Goal: Task Accomplishment & Management: Manage account settings

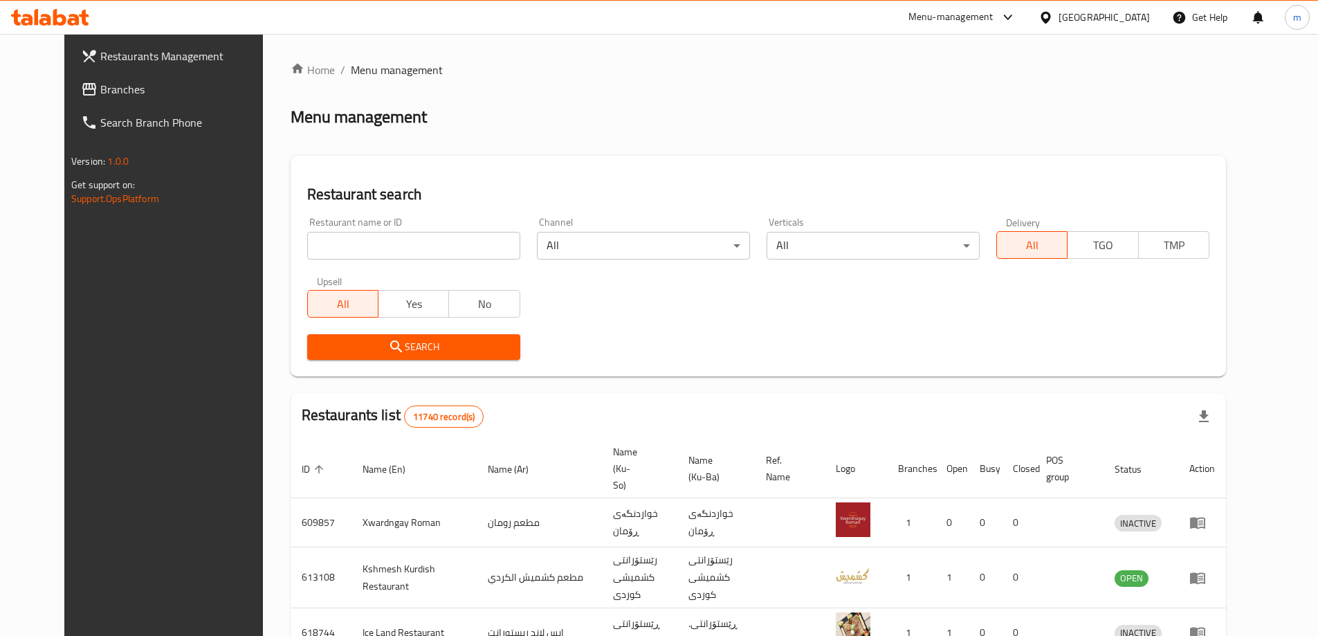
click at [443, 232] on input "search" at bounding box center [413, 246] width 213 height 28
paste input "631445"
type input "631445"
click button "Search" at bounding box center [413, 347] width 213 height 26
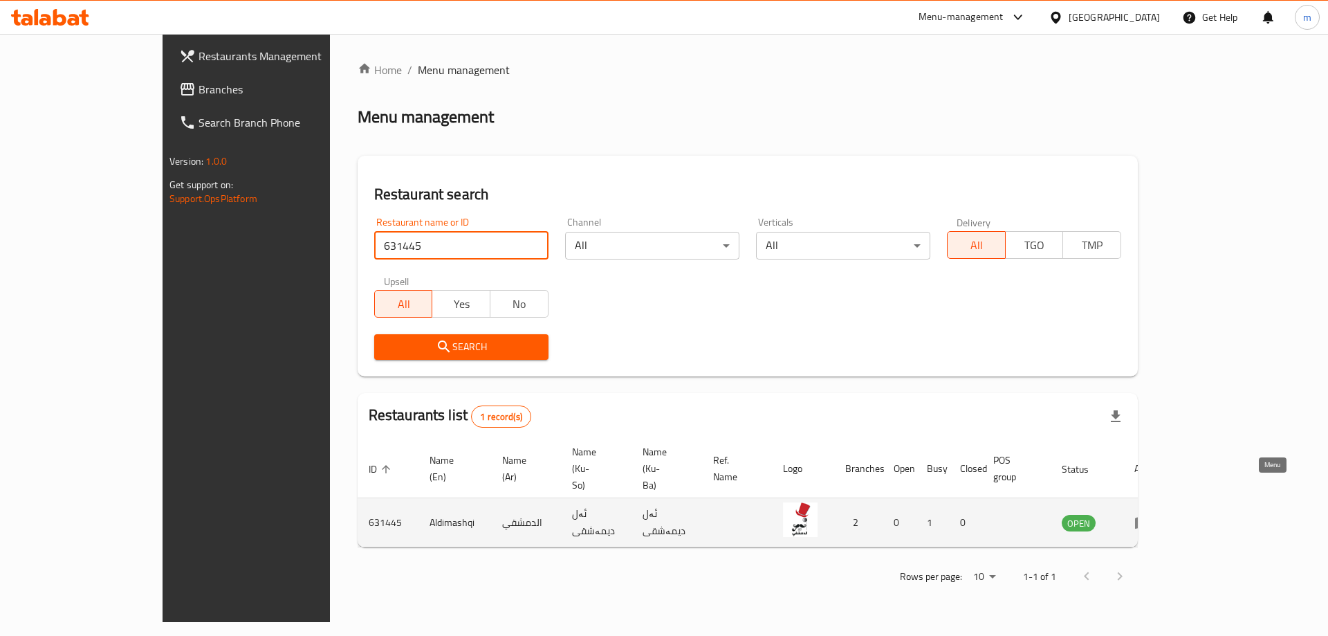
click at [1160, 514] on link "enhanced table" at bounding box center [1147, 522] width 26 height 17
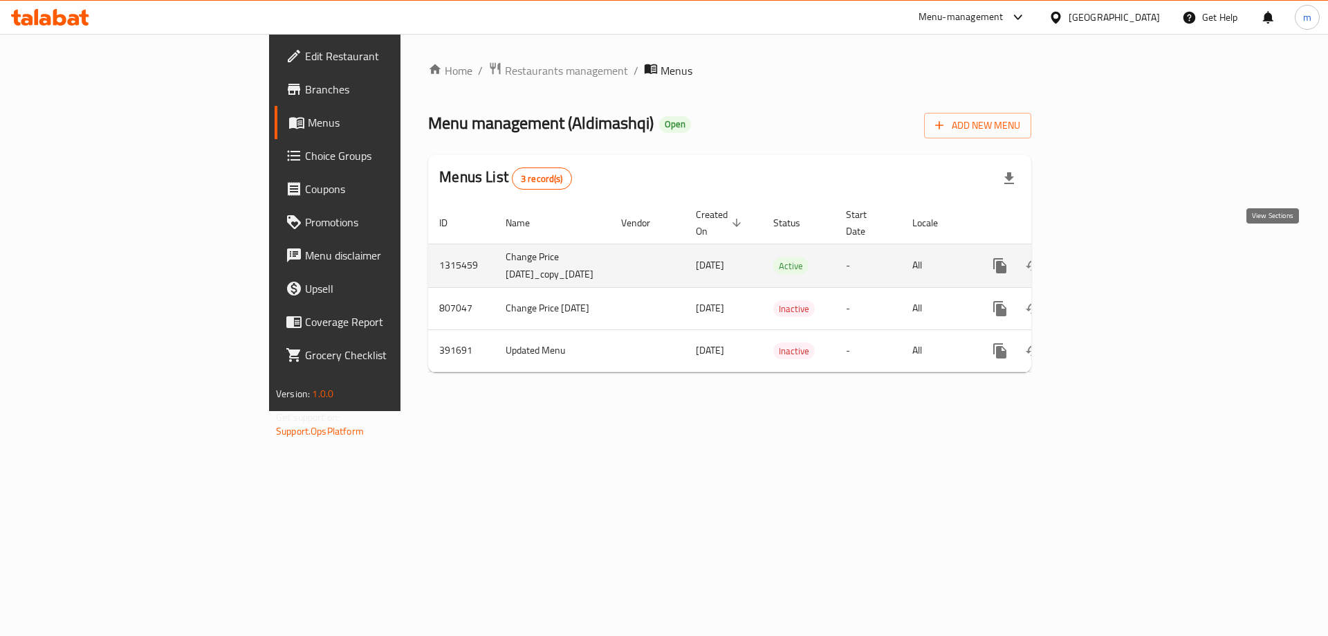
click at [1116, 249] on link "enhanced table" at bounding box center [1099, 265] width 33 height 33
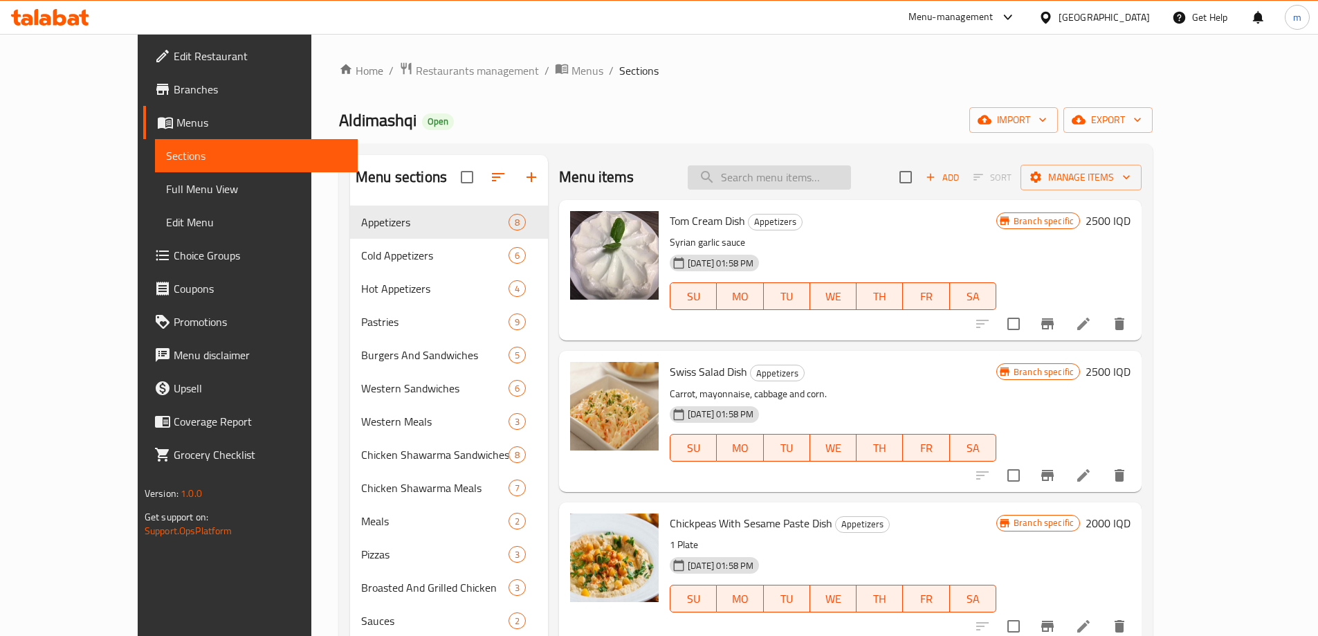
click at [824, 176] on input "search" at bounding box center [769, 177] width 163 height 24
paste input "Chicken Shawarma With French Samoon Sandwich"
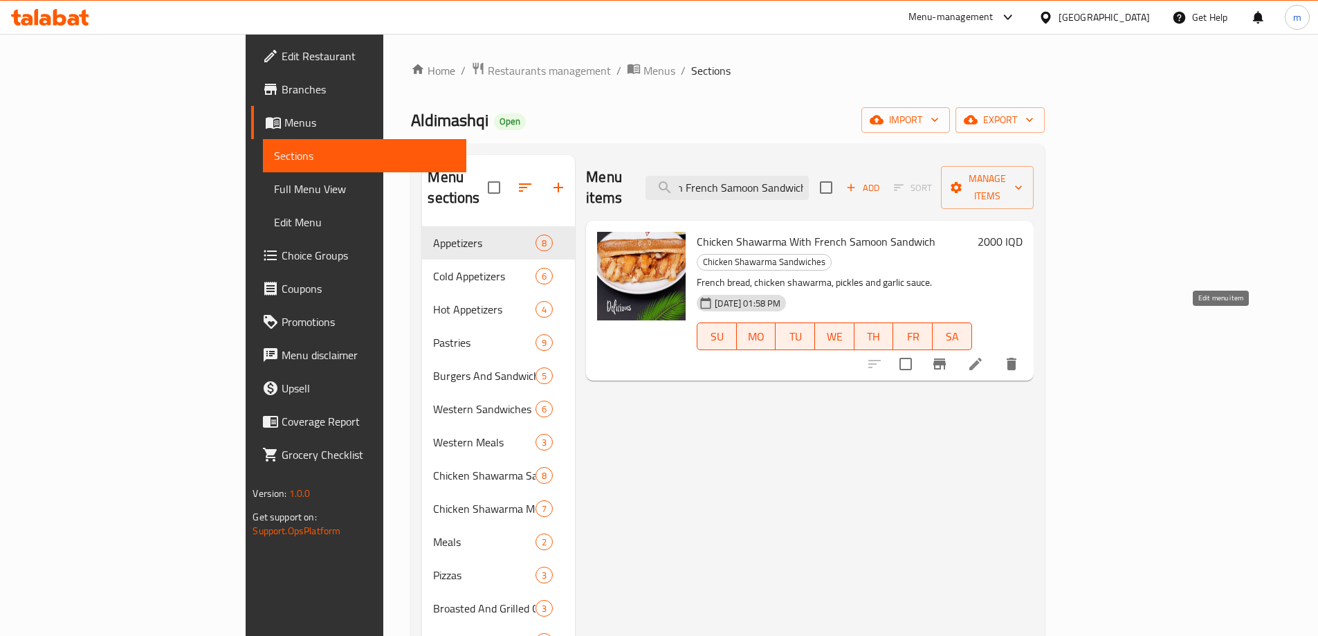
type input "Chicken Shawarma With French Samoon Sandwich"
click at [984, 356] on icon at bounding box center [975, 364] width 17 height 17
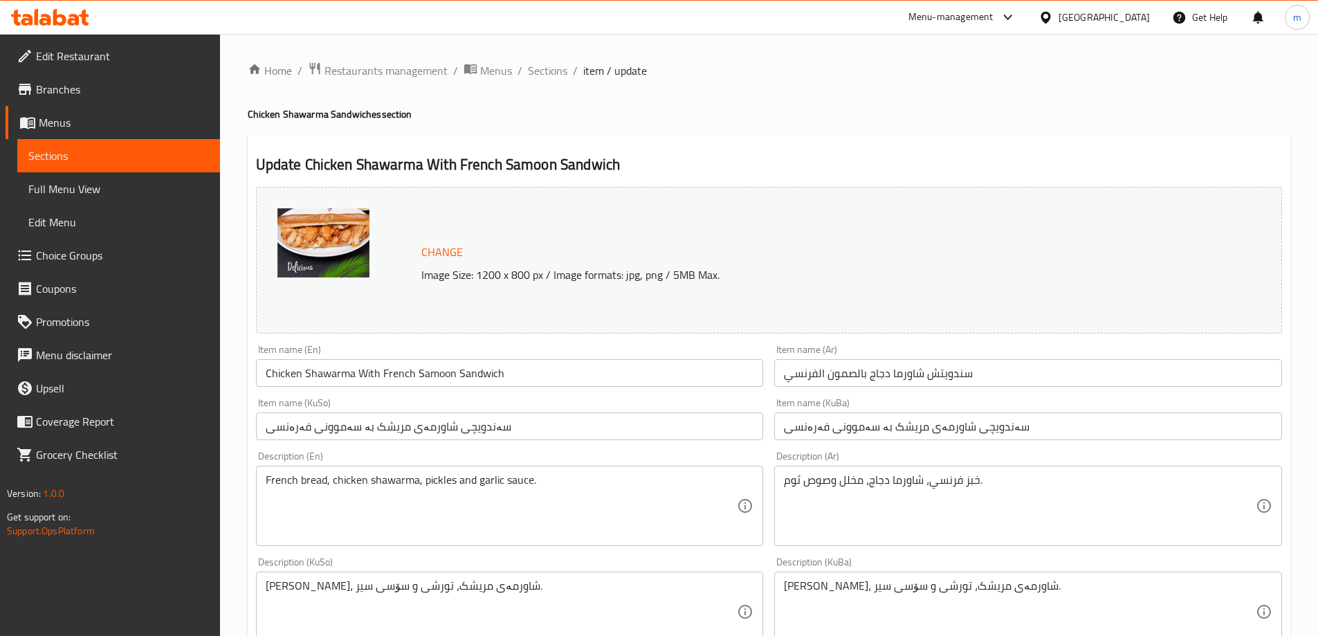
click at [288, 487] on textarea "French bread, chicken shawarma, pickles and garlic sauce." at bounding box center [502, 506] width 472 height 66
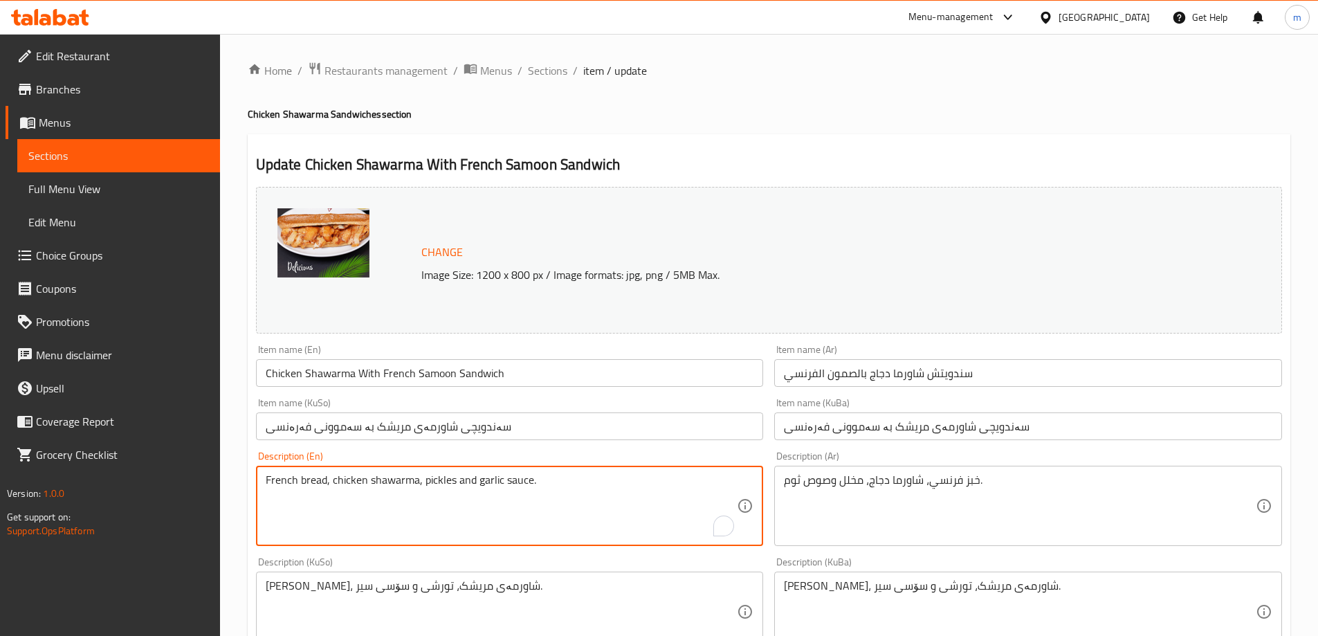
click at [289, 487] on textarea "French bread, chicken shawarma, pickles and garlic sauce." at bounding box center [502, 506] width 472 height 66
click at [436, 376] on input "Chicken Shawarma With French Samoon Sandwich" at bounding box center [510, 373] width 508 height 28
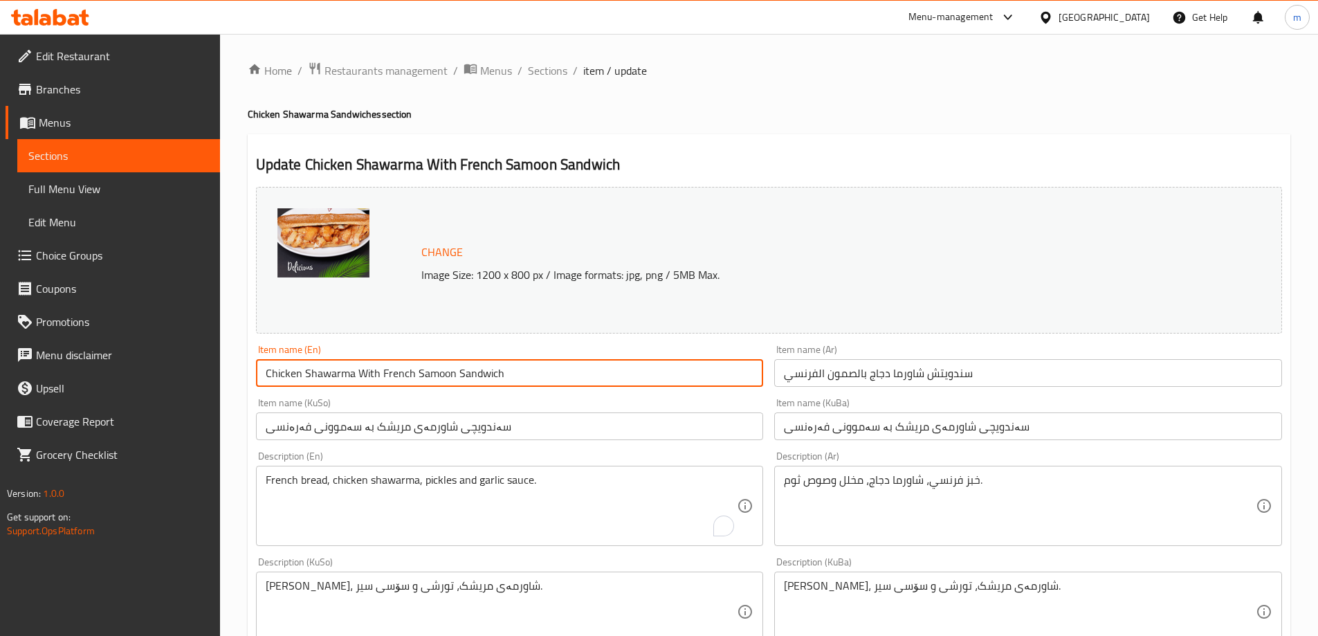
click at [436, 376] on input "Chicken Shawarma With French Samoon Sandwich" at bounding box center [510, 373] width 508 height 28
click at [293, 468] on div "French bread, chicken shawarma, pickles and garlic sauce. Description (En)" at bounding box center [510, 505] width 508 height 80
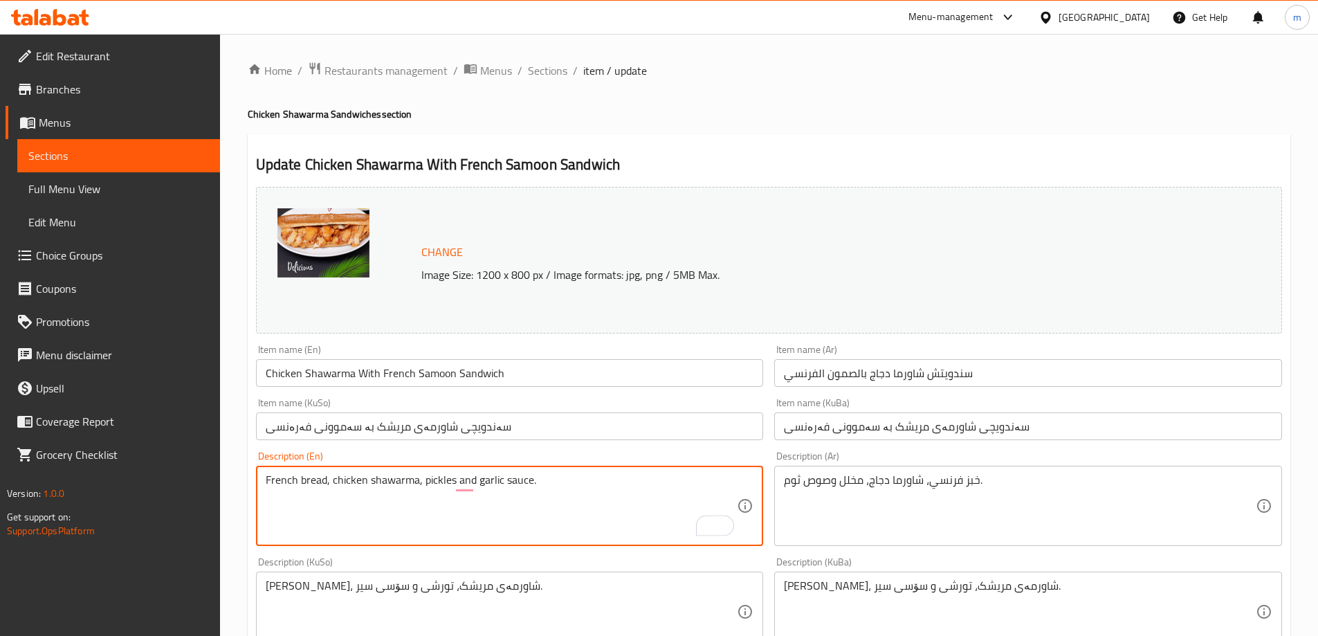
click at [293, 479] on textarea "French bread, chicken shawarma, pickles and garlic sauce." at bounding box center [502, 506] width 472 height 66
click at [309, 483] on textarea "French bread, chicken shawarma, pickles and garlic sauce." at bounding box center [502, 506] width 472 height 66
paste textarea "Samoon"
click at [305, 481] on textarea "French Samoon, chicken shawarma, pickles and garlic sauce." at bounding box center [502, 506] width 472 height 66
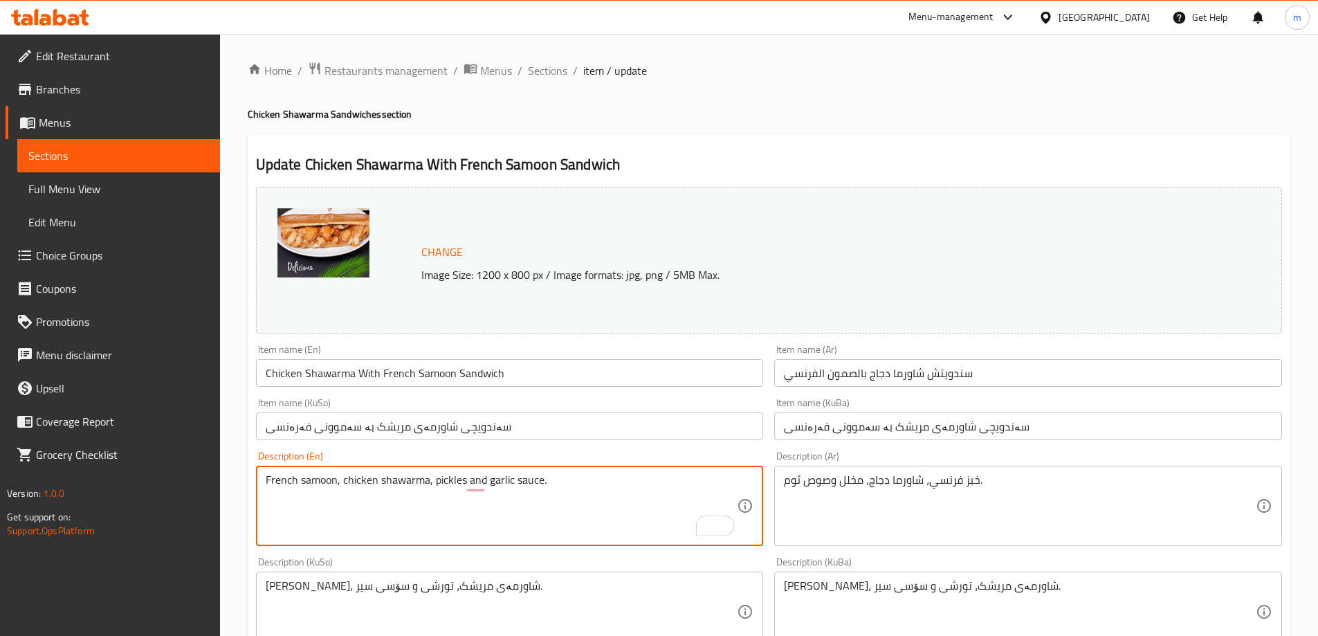
click at [327, 461] on div "Description (En) French samoon, chicken shawarma, pickles and garlic sauce. Des…" at bounding box center [510, 498] width 508 height 95
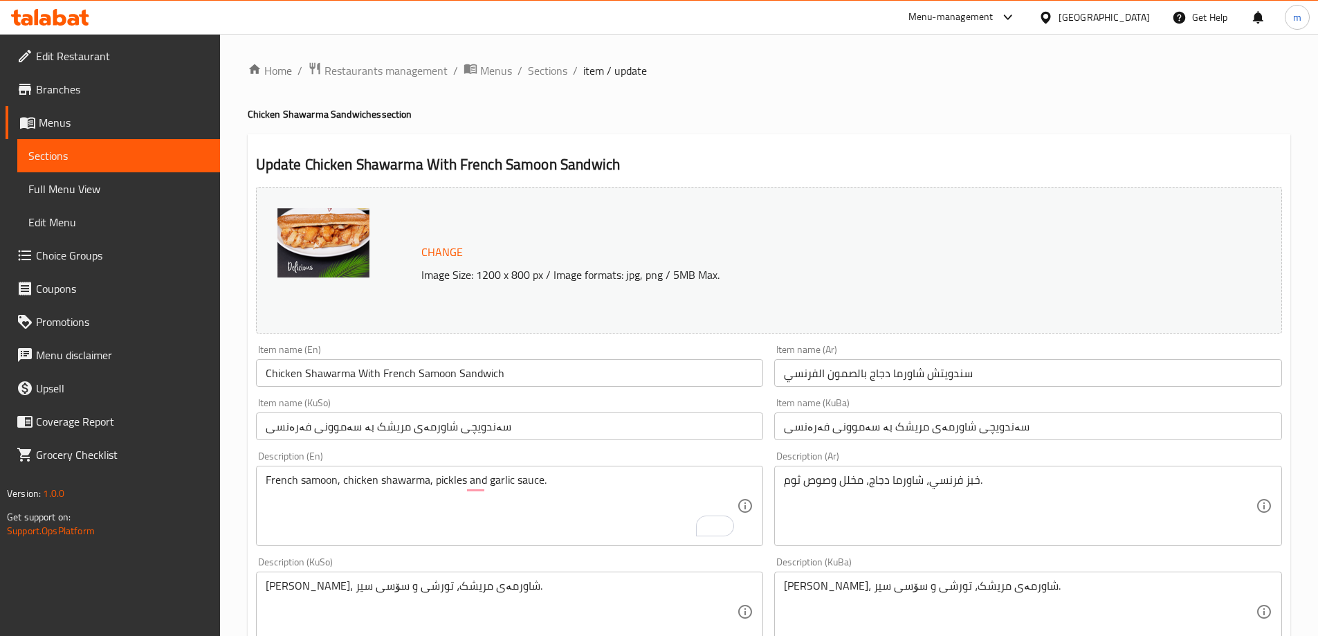
click at [326, 490] on textarea "French samoon, chicken shawarma, pickles and garlic sauce." at bounding box center [502, 506] width 472 height 66
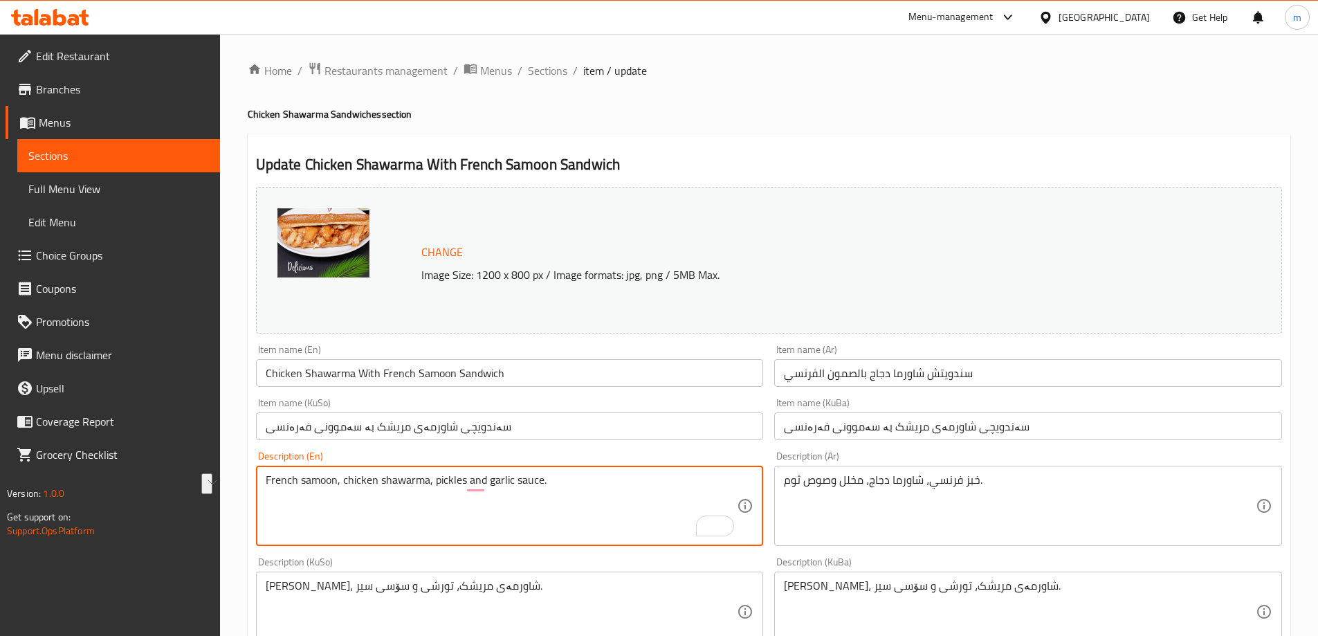
click at [318, 513] on textarea "French samoon, chicken shawarma, pickles and garlic sauce." at bounding box center [502, 506] width 472 height 66
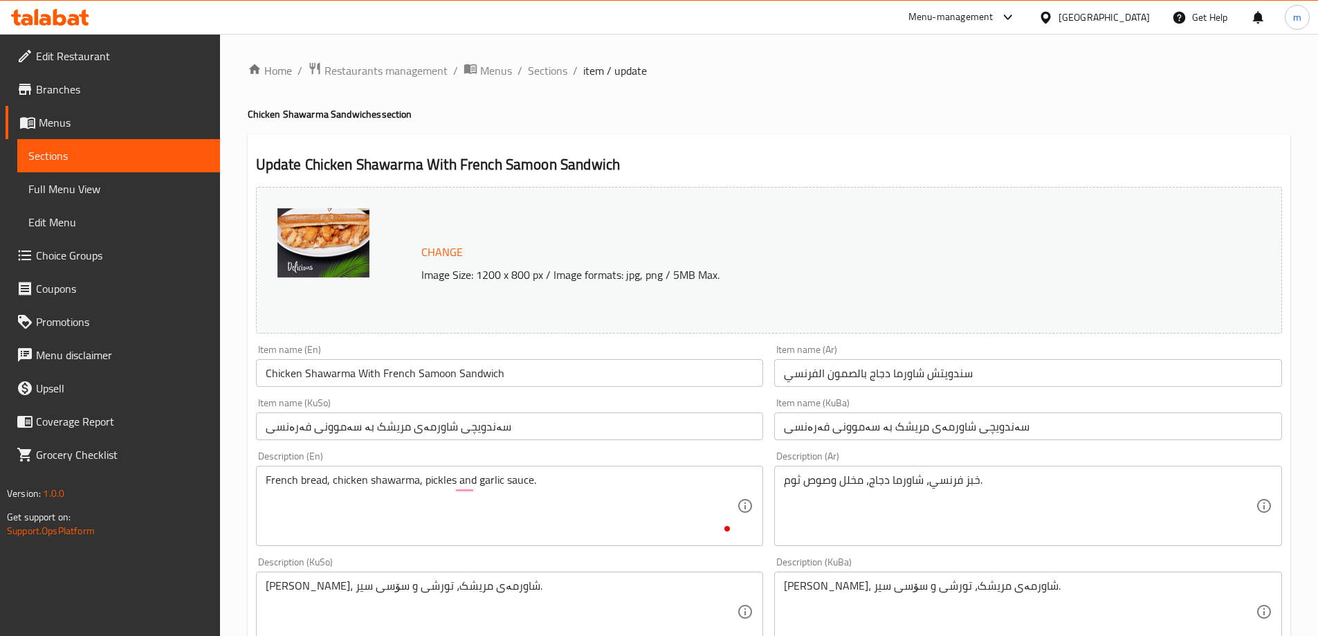
click at [335, 459] on div "Description (En) French bread, chicken shawarma, pickles and garlic sauce. Desc…" at bounding box center [510, 498] width 508 height 95
click at [309, 474] on textarea "French bread, chicken shawarma, pickles and garlic sauce." at bounding box center [502, 506] width 472 height 66
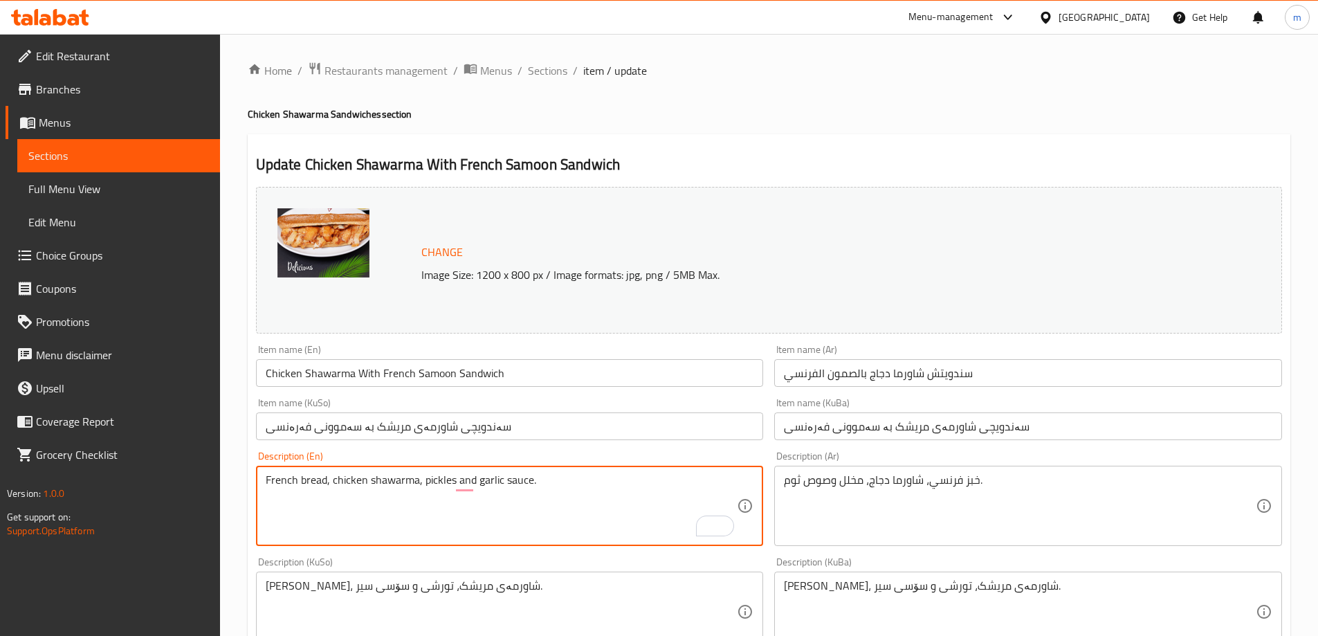
click at [310, 474] on textarea "French bread, chicken shawarma, pickles and garlic sauce." at bounding box center [502, 506] width 472 height 66
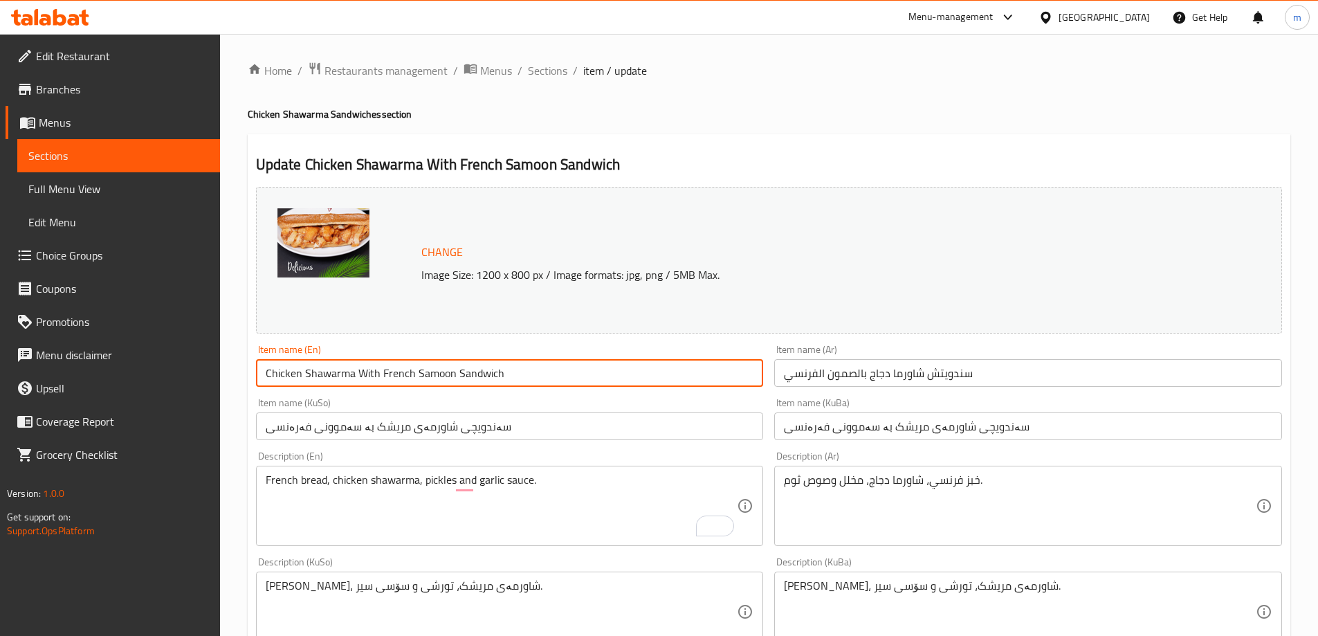
click at [427, 368] on input "Chicken Shawarma With French Samoon Sandwich" at bounding box center [510, 373] width 508 height 28
click at [428, 368] on input "Chicken Shawarma With French Samoon Sandwich" at bounding box center [510, 373] width 508 height 28
click at [320, 485] on textarea "French bread, chicken shawarma, pickles and garlic sauce." at bounding box center [502, 506] width 472 height 66
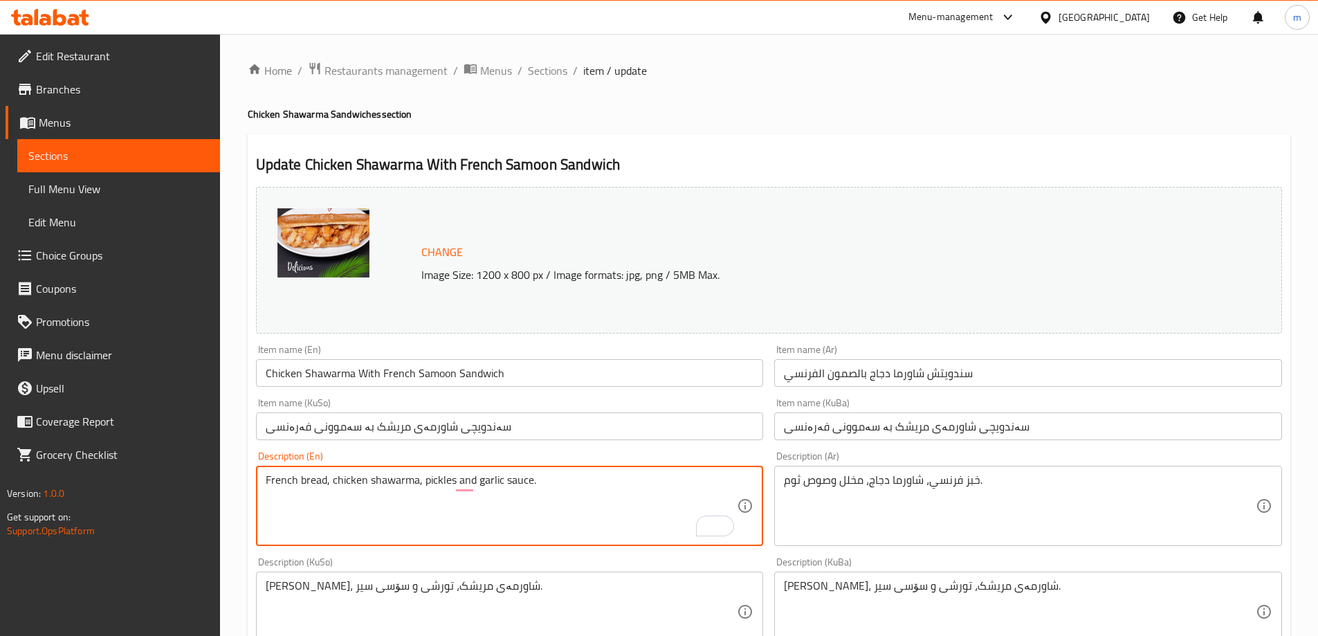
click at [320, 485] on textarea "French bread, chicken shawarma, pickles and garlic sauce." at bounding box center [502, 506] width 472 height 66
paste textarea "Samoon"
click at [304, 484] on textarea "French Samoon, chicken shawarma, pickles and garlic sauce." at bounding box center [502, 506] width 472 height 66
type textarea "French samoon, chicken shawarma, pickles and garlic sauce."
click at [1028, 475] on textarea "خبز فرنسي، شاورما دجاج، مخلل وصوص ثوم." at bounding box center [1020, 506] width 472 height 66
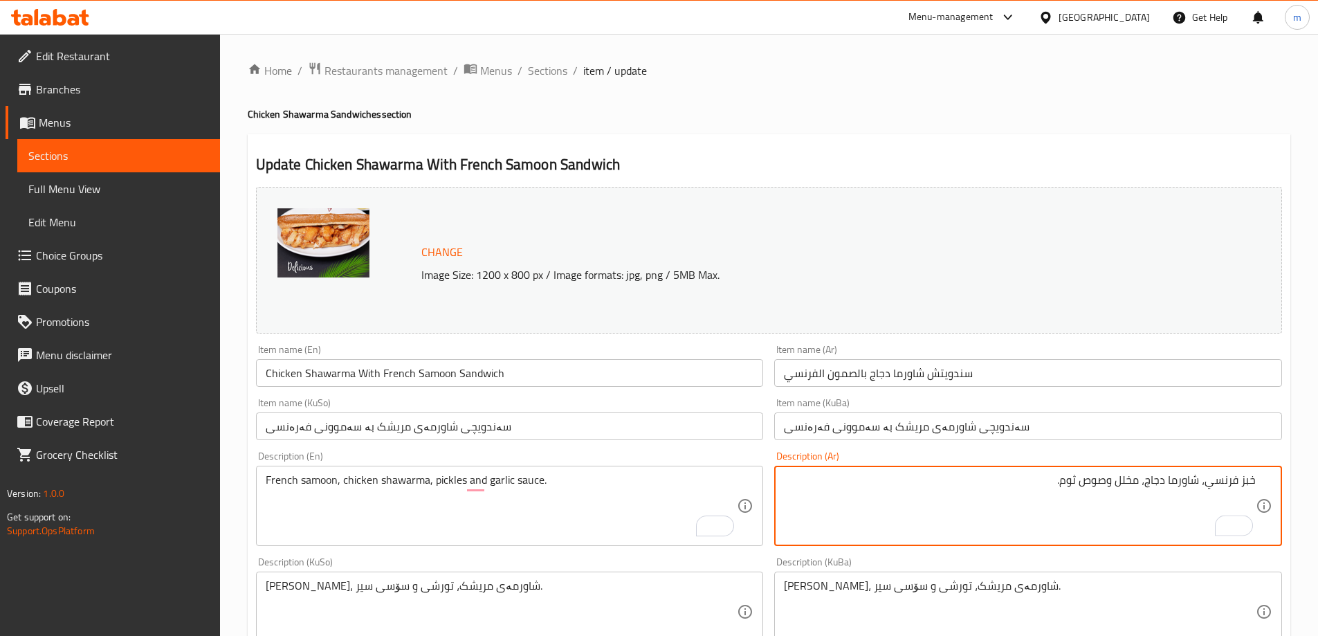
click at [1241, 483] on textarea "خبز فرنسي، شاورما دجاج، مخلل وصوص ثوم." at bounding box center [1020, 506] width 472 height 66
click at [1248, 482] on textarea "خبز فرنسي، شاورما دجاج، مخلل وصوص ثوم." at bounding box center [1020, 506] width 472 height 66
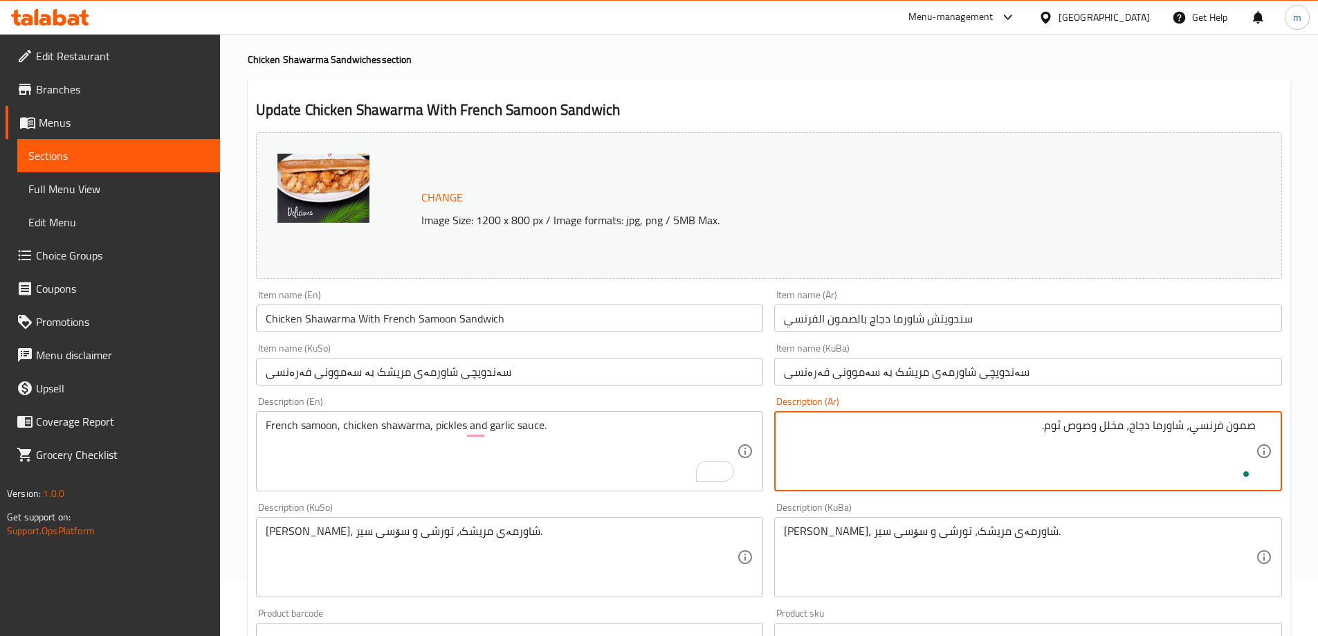
type textarea "صمون فرنسي، شاورما دجاج، مخلل وصوص ثوم."
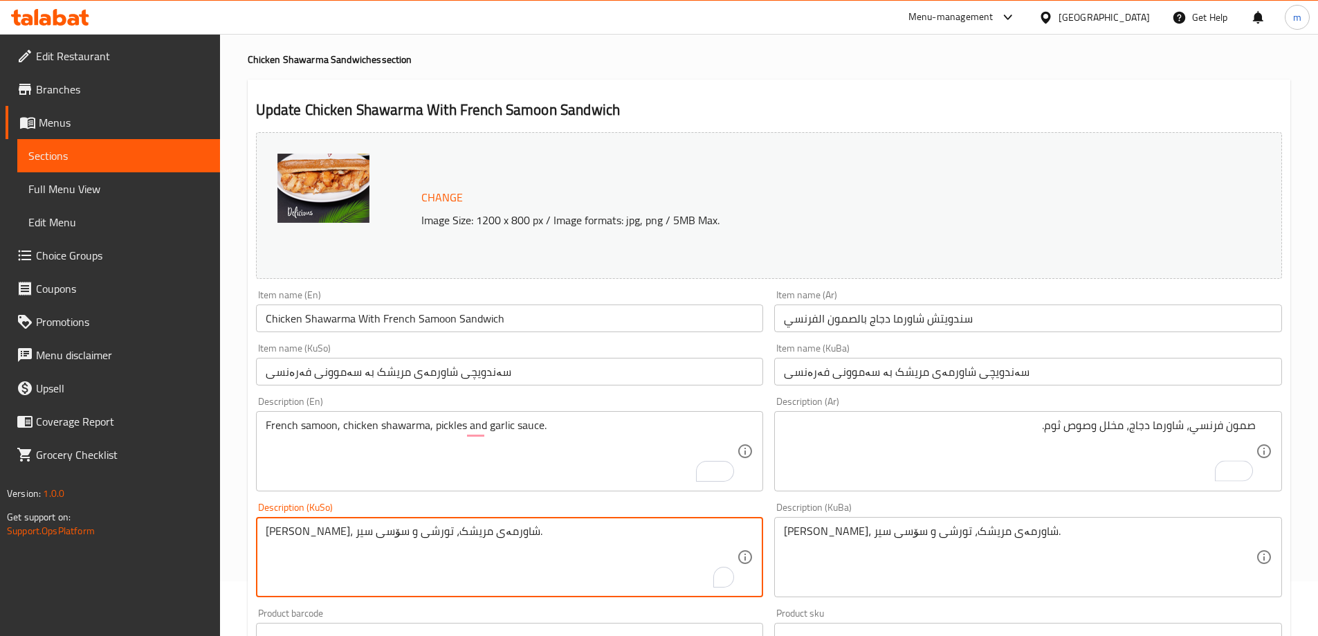
click at [574, 542] on textarea "[PERSON_NAME]، شاورمەی مریشک، تورشی و سۆسی سیر." at bounding box center [502, 557] width 472 height 66
click at [733, 528] on textarea "[PERSON_NAME]، شاورمەی مریشک، تورشی و سۆسی سیر." at bounding box center [502, 557] width 472 height 66
click at [720, 535] on textarea "سەموونی فەرەنسی، شاورمەی مریشک، تورشی و سۆسی سیر." at bounding box center [502, 557] width 472 height 66
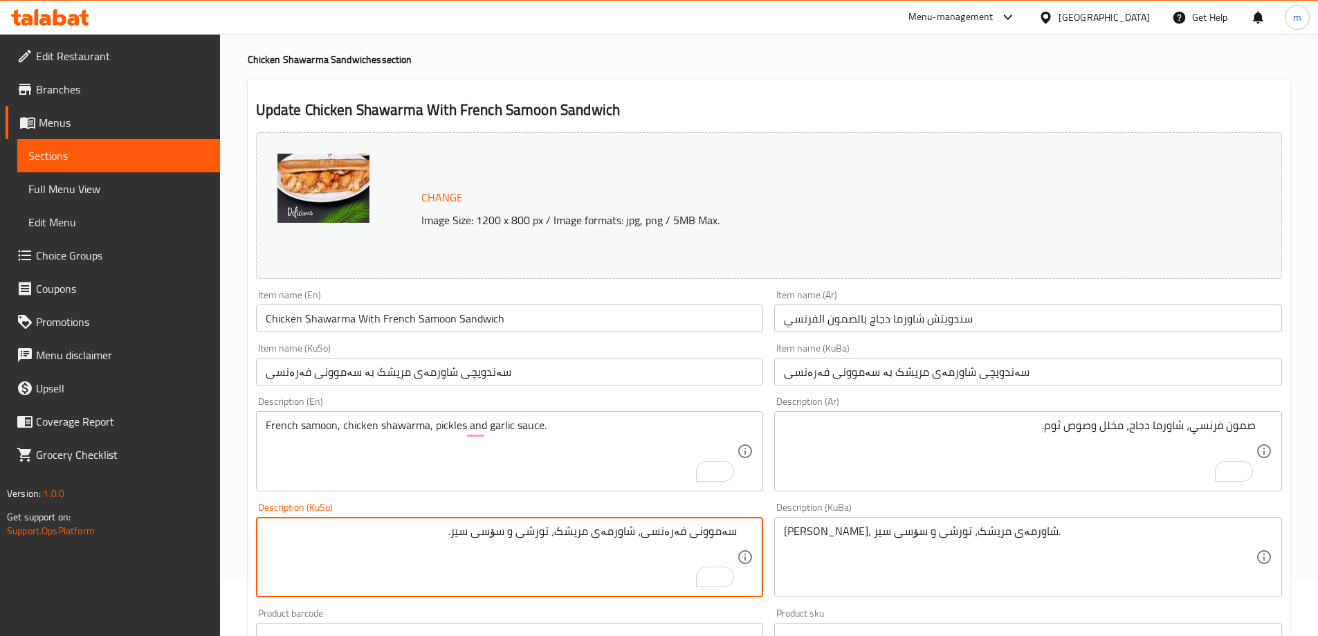
click at [720, 535] on textarea "سەموونی فەرەنسی، شاورمەی مریشک، تورشی و سۆسی سیر." at bounding box center [502, 557] width 472 height 66
click at [712, 532] on textarea "سەموونی فەرەنسی، شاورمەی مریشک، تورشی و سۆسی سیر." at bounding box center [502, 557] width 472 height 66
type textarea "سەموونی فەرەنسی، شاورمەی مریشک، تورشی و سۆسی سیر."
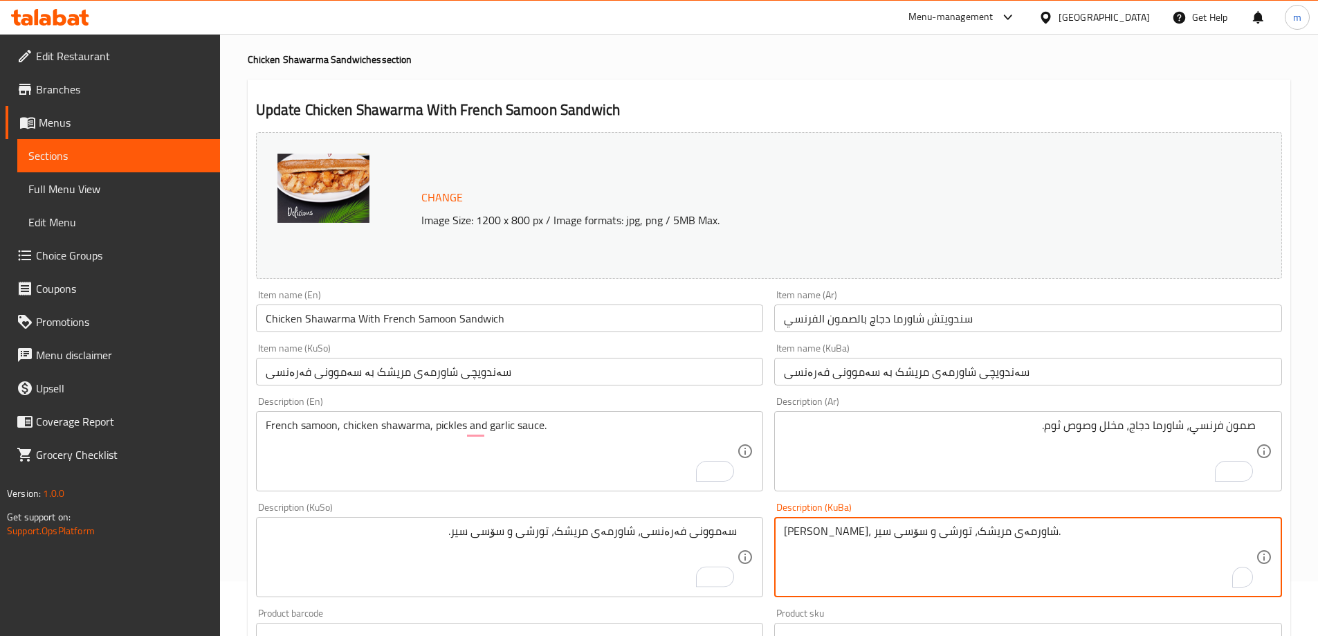
click at [1026, 531] on textarea "[PERSON_NAME]، شاورمەی مریشک، تورشی و سۆسی سیر." at bounding box center [1020, 557] width 472 height 66
click at [1017, 532] on textarea "[PERSON_NAME]، شاورمەی مریشک، تورشی و سۆسی سیر." at bounding box center [1020, 557] width 472 height 66
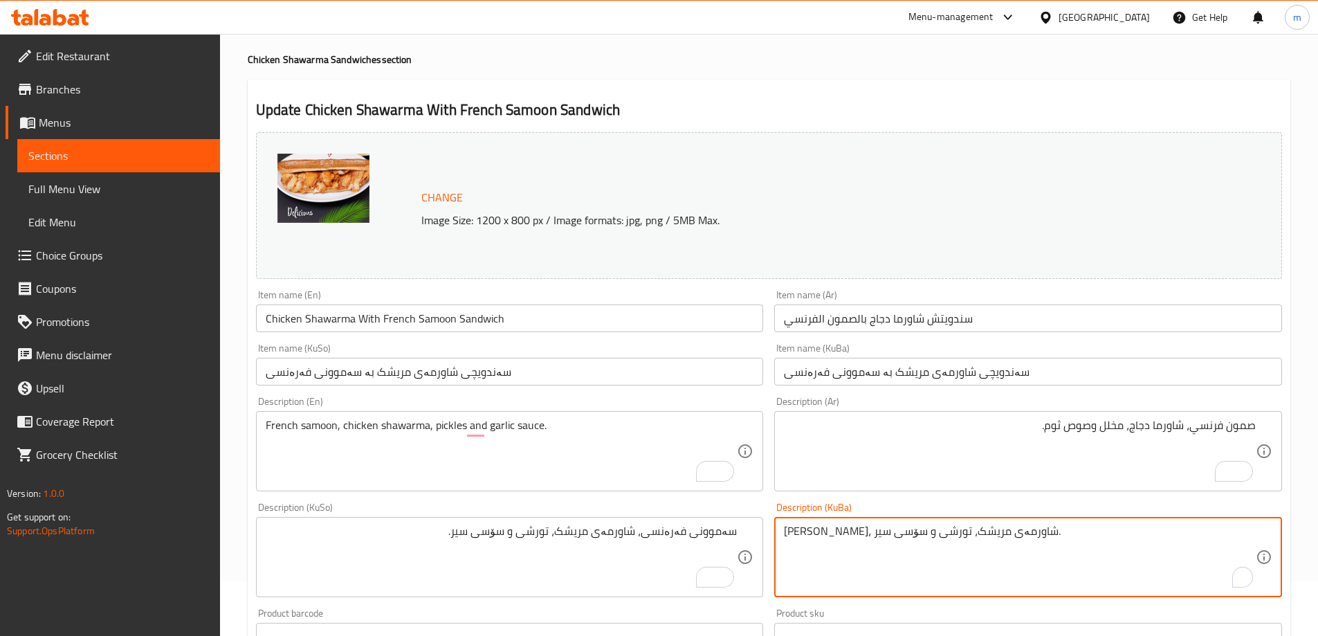
click at [1020, 531] on textarea "[PERSON_NAME]، شاورمەی مریشک، تورشی و سۆسی سیر." at bounding box center [1020, 557] width 472 height 66
click at [1249, 528] on textarea "[PERSON_NAME]، شاورمەی مریشک، تورشی و سۆسی سیر." at bounding box center [1020, 557] width 472 height 66
click at [1249, 531] on textarea "[PERSON_NAME]، شاورمەی مریشک، تورشی و سۆسی سیر." at bounding box center [1020, 557] width 472 height 66
click at [1245, 537] on textarea "[PERSON_NAME]، شاورمەی مریشک، تورشی و سۆسی سیر." at bounding box center [1020, 557] width 472 height 66
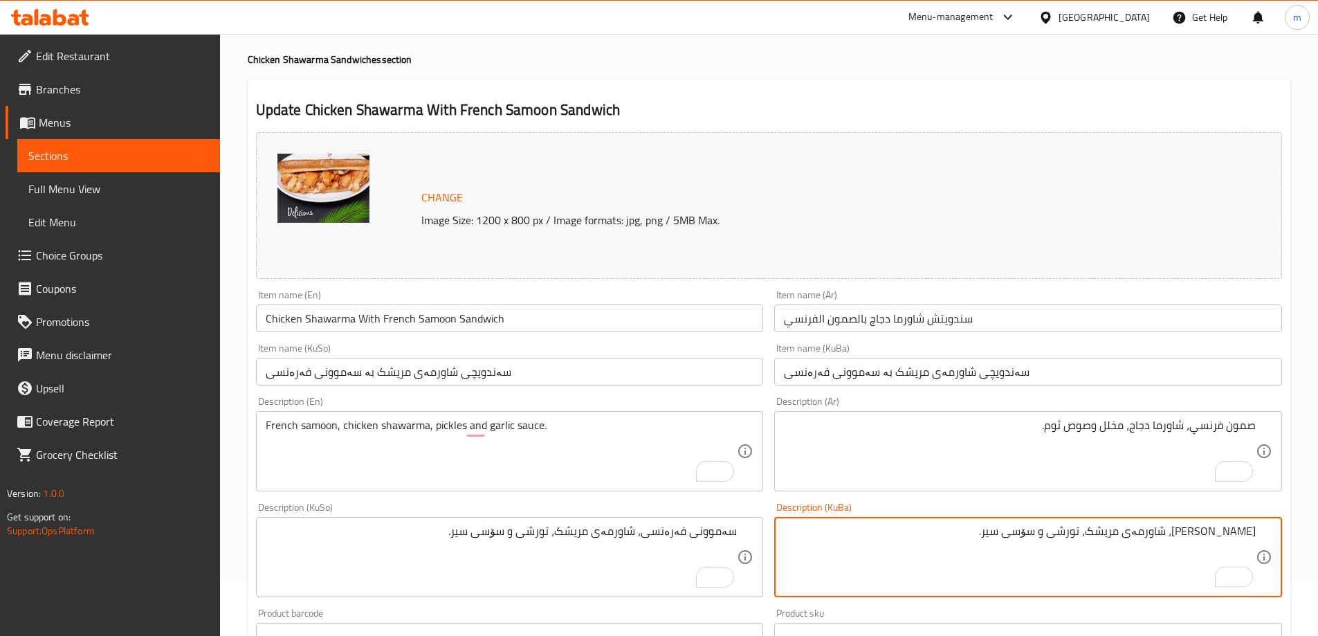
paste textarea "سەموو"
type textarea "سەموونی فەرەنسی، شاورمەی مریشک، تورشی و سۆسی سیر."
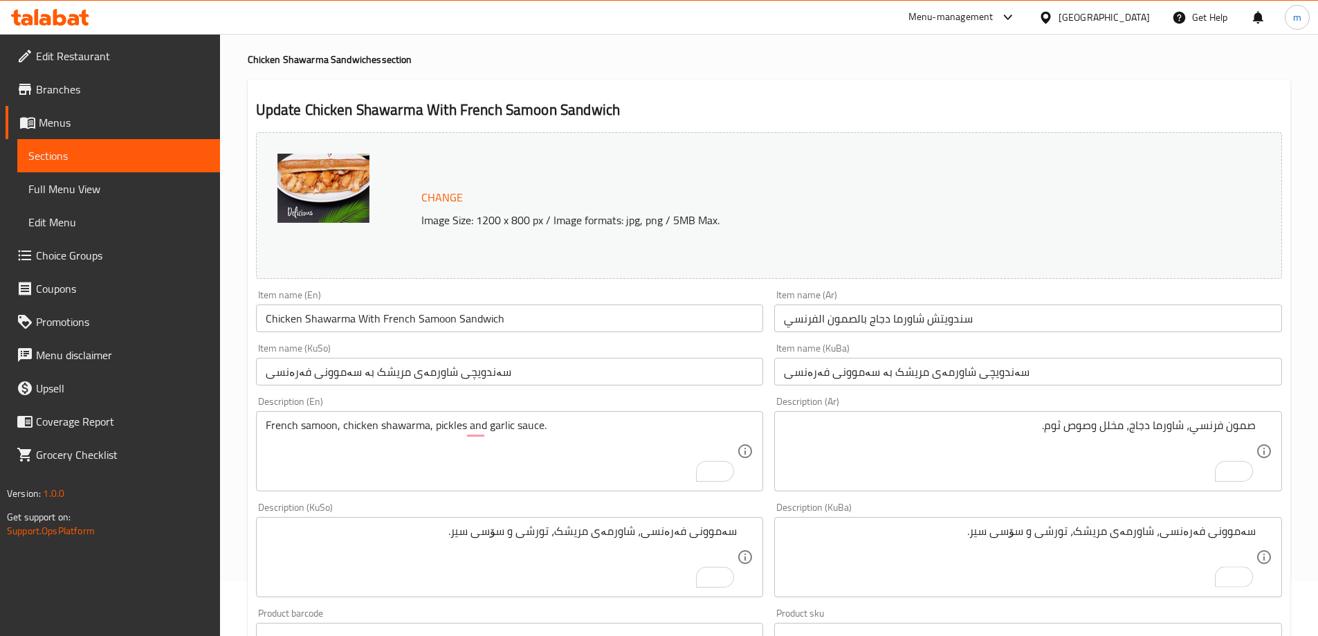
click at [1215, 510] on div "Description (KuBa) سەموونی فەرەنسی، شاورمەی مریشک، تورشی و سۆسی سیر. Descriptio…" at bounding box center [1028, 549] width 508 height 95
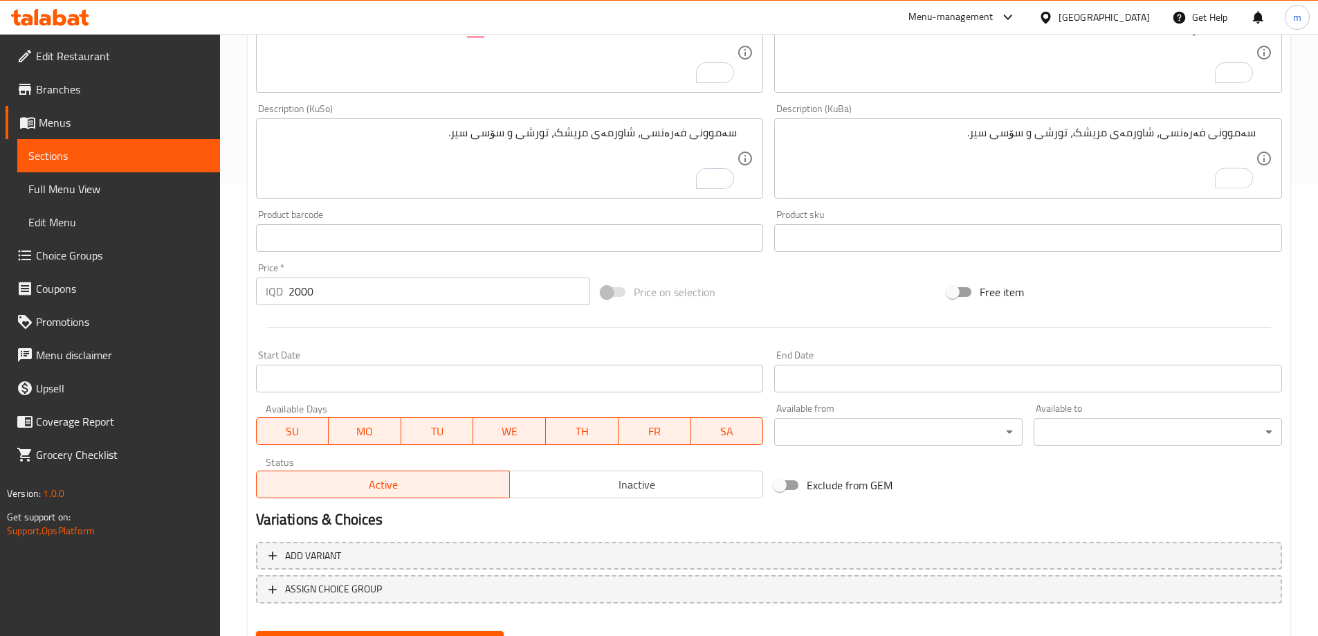
scroll to position [521, 0]
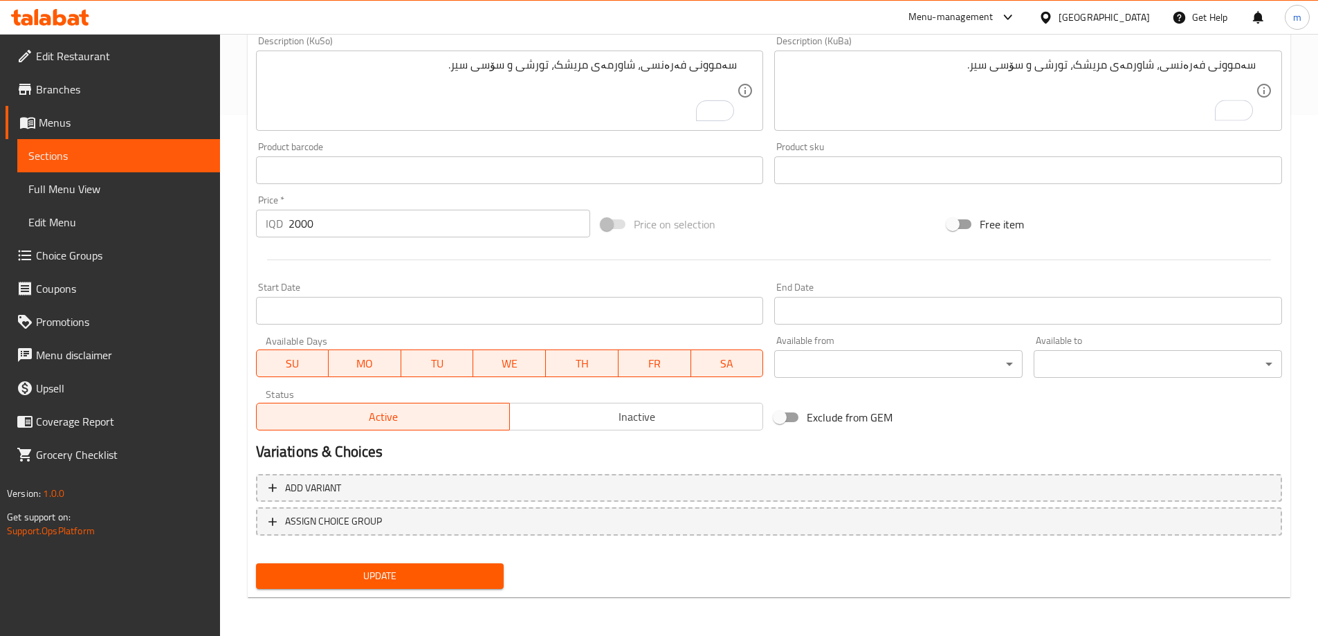
click at [418, 586] on button "Update" at bounding box center [380, 576] width 248 height 26
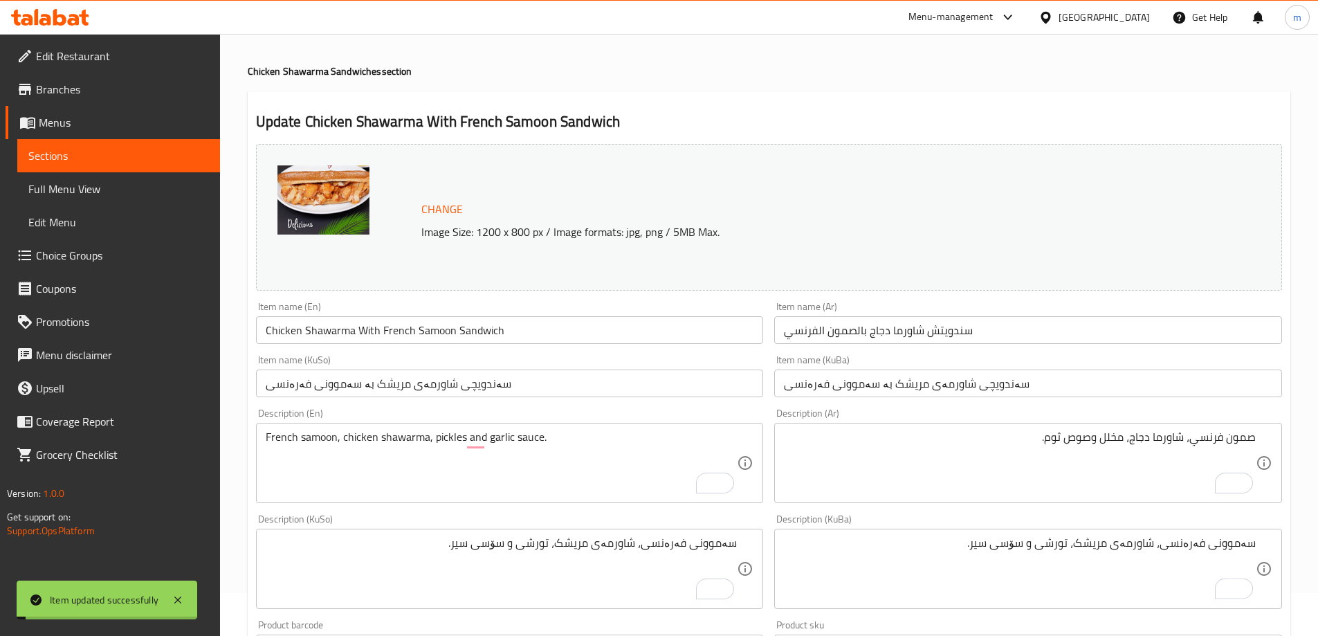
scroll to position [37, 0]
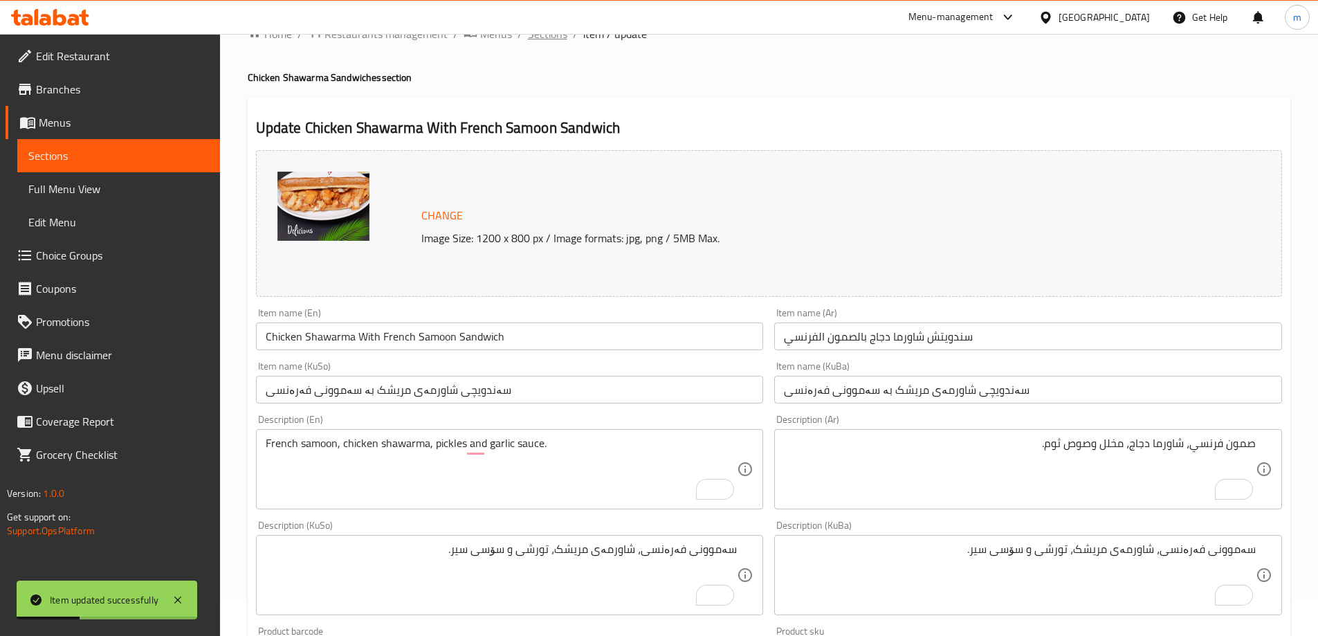
click at [560, 40] on span "Sections" at bounding box center [547, 34] width 39 height 17
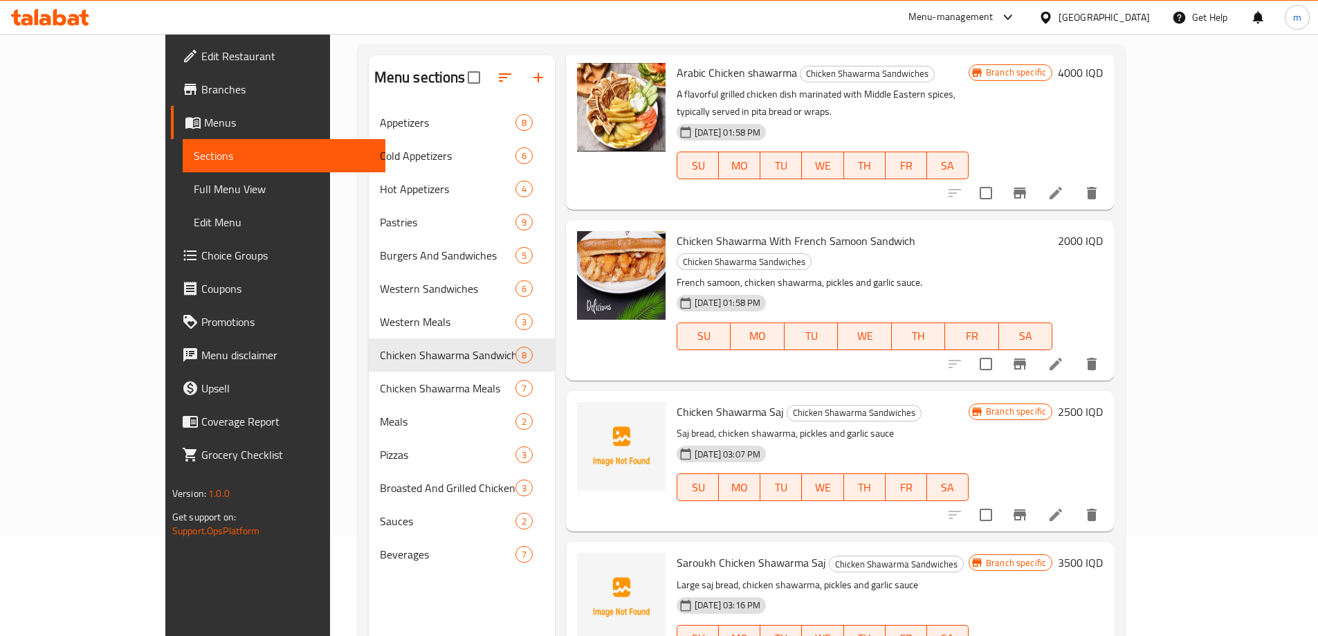
scroll to position [382, 0]
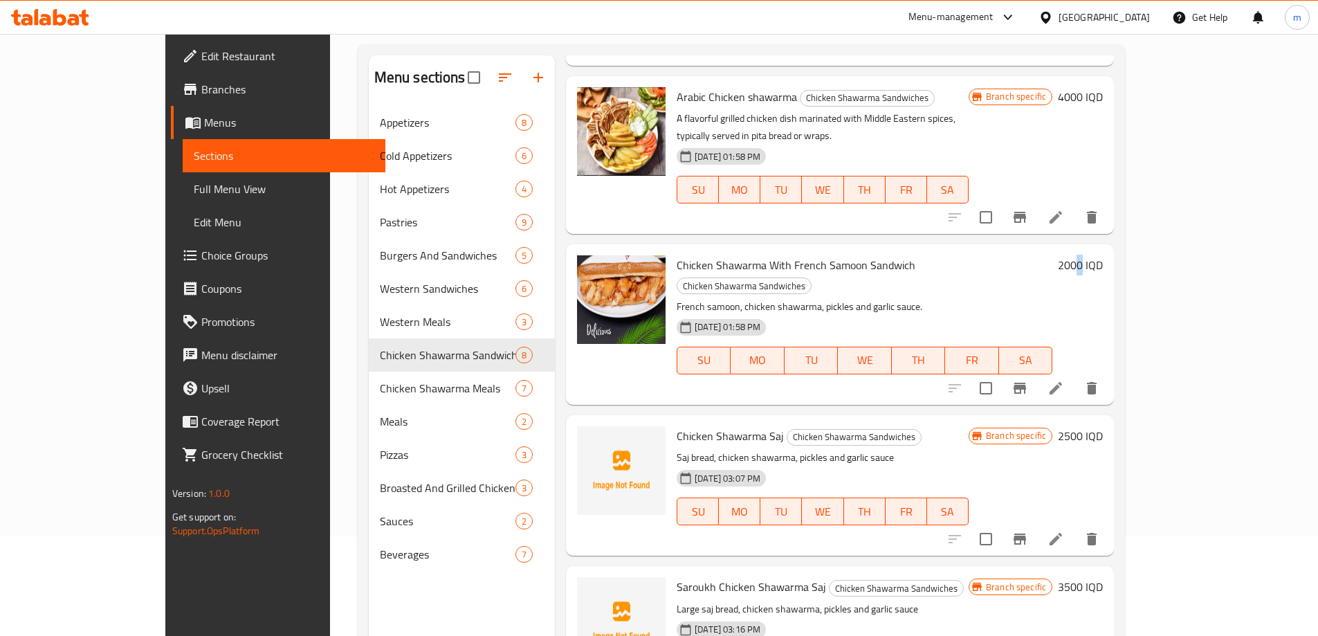
click at [1103, 255] on h6 "2000 IQD" at bounding box center [1080, 264] width 45 height 19
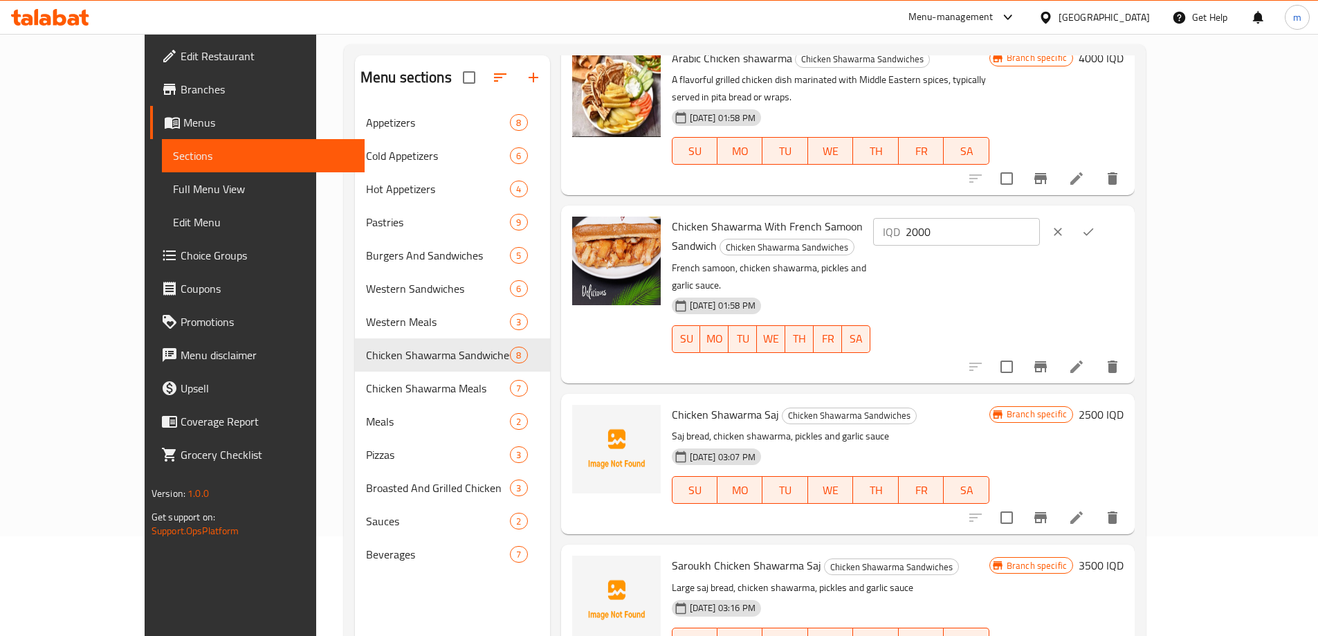
click at [1040, 218] on input "2000" at bounding box center [972, 232] width 134 height 28
type input "3500"
click at [1095, 225] on icon "ok" at bounding box center [1088, 232] width 14 height 14
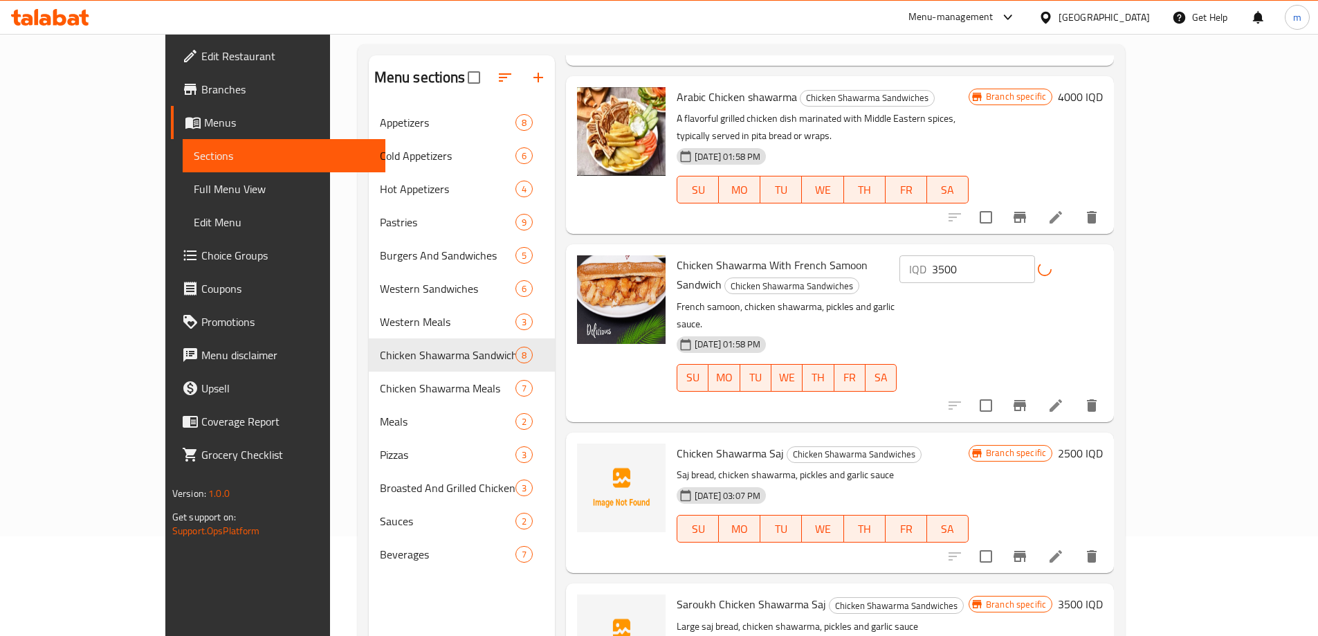
click at [711, 255] on span "Chicken Shawarma With French Samoon Sandwich" at bounding box center [771, 275] width 191 height 40
click at [712, 255] on span "Chicken Shawarma With French Samoon Sandwich" at bounding box center [771, 275] width 191 height 40
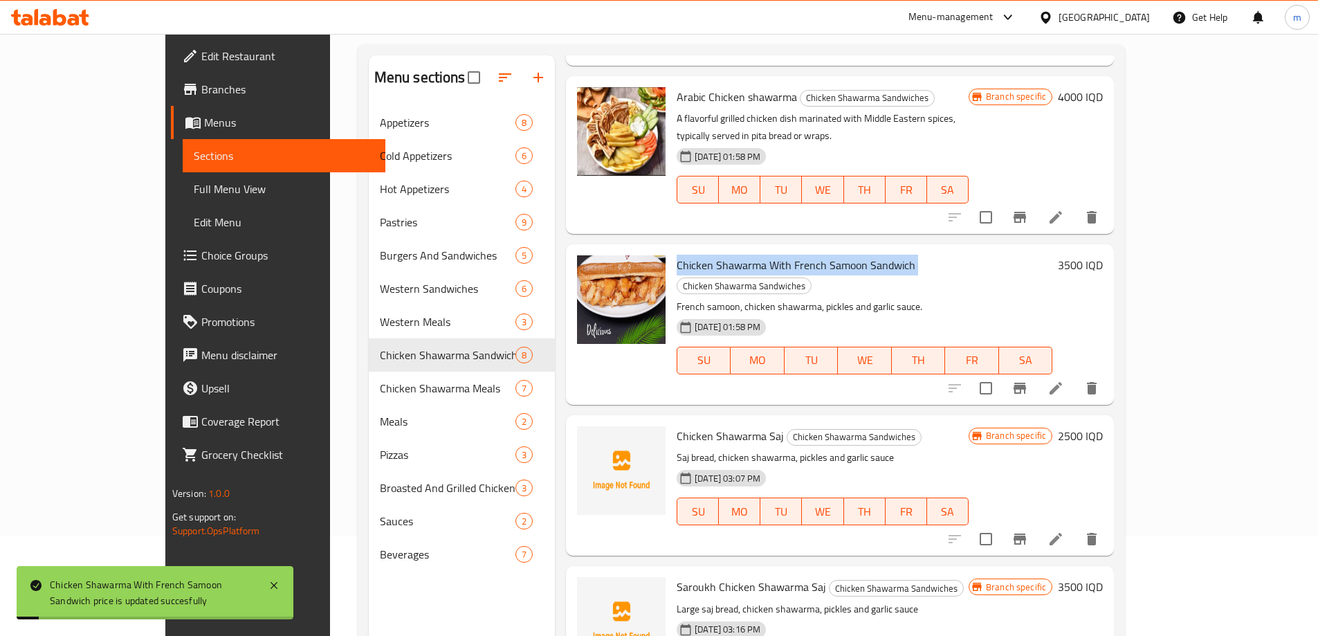
copy h6 "Chicken Shawarma With French Samoon Sandwich"
click at [690, 298] on p "French samoon, chicken shawarma, pickles and garlic sauce." at bounding box center [864, 306] width 376 height 17
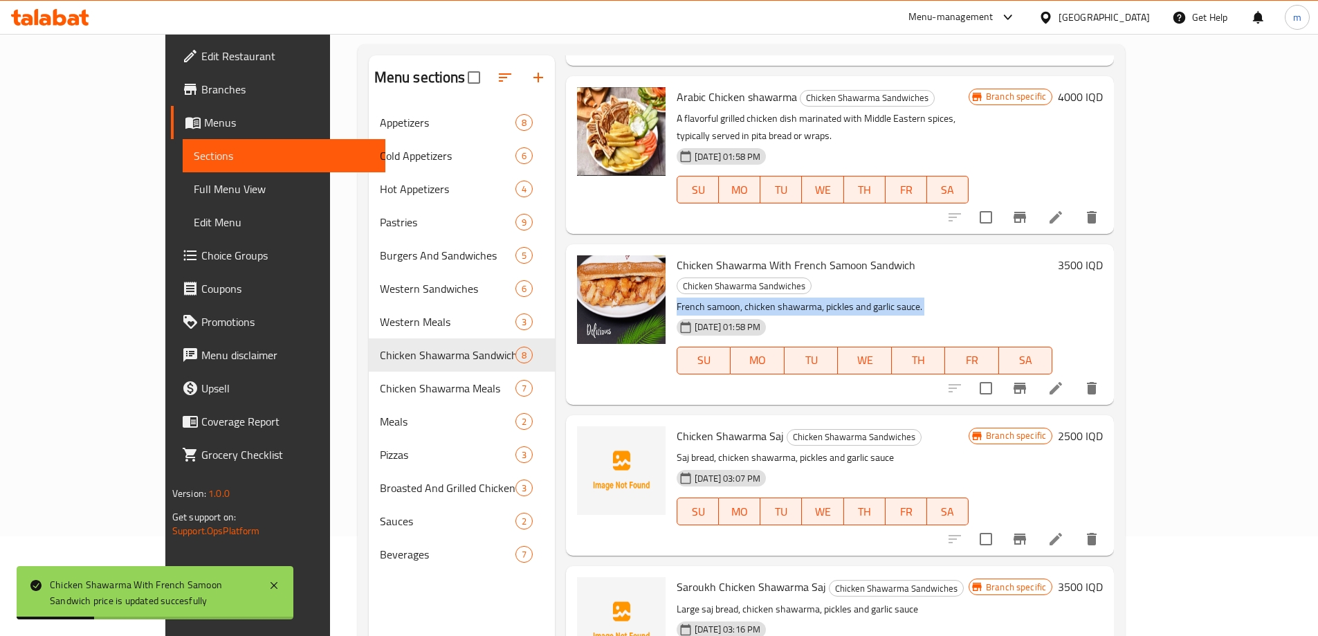
click at [690, 298] on p "French samoon, chicken shawarma, pickles and garlic sauce." at bounding box center [864, 306] width 376 height 17
copy div "French samoon, chicken shawarma, pickles and garlic sauce."
click at [840, 313] on div "[DATE] 01:58 PM SU MO TU WE TH FR SA" at bounding box center [864, 350] width 387 height 75
click at [194, 196] on span "Full Menu View" at bounding box center [284, 189] width 181 height 17
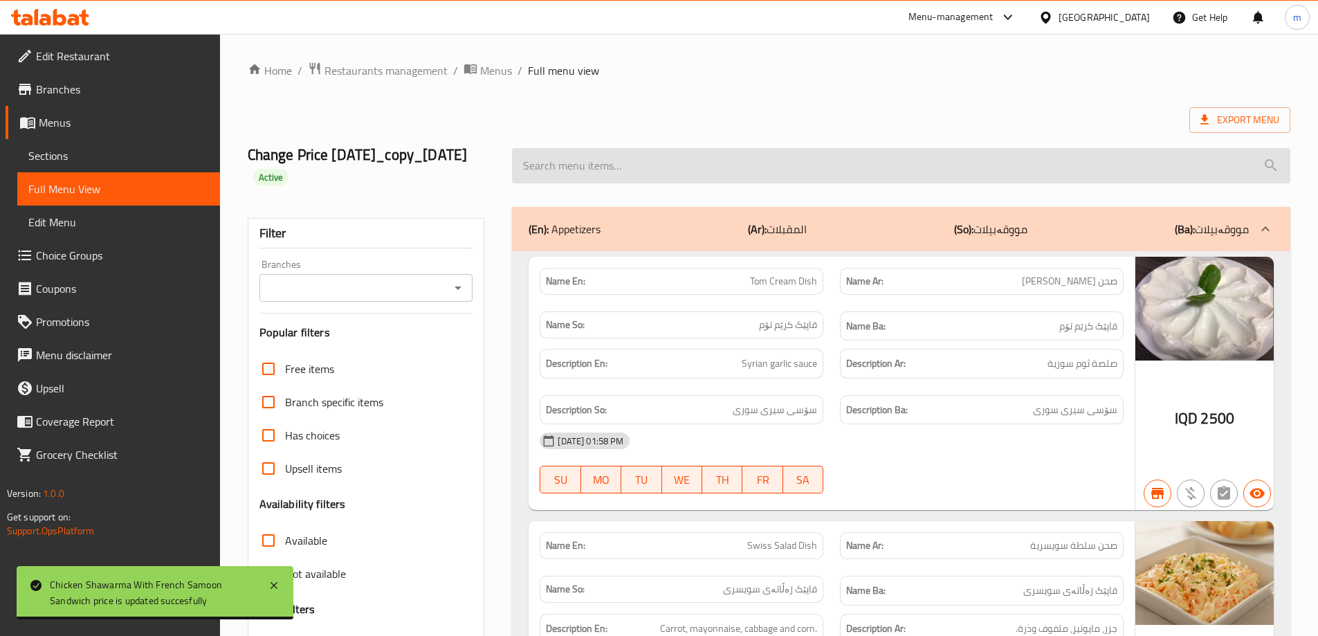
drag, startPoint x: 814, startPoint y: 147, endPoint x: 809, endPoint y: 155, distance: 10.0
click at [815, 147] on div at bounding box center [901, 166] width 795 height 52
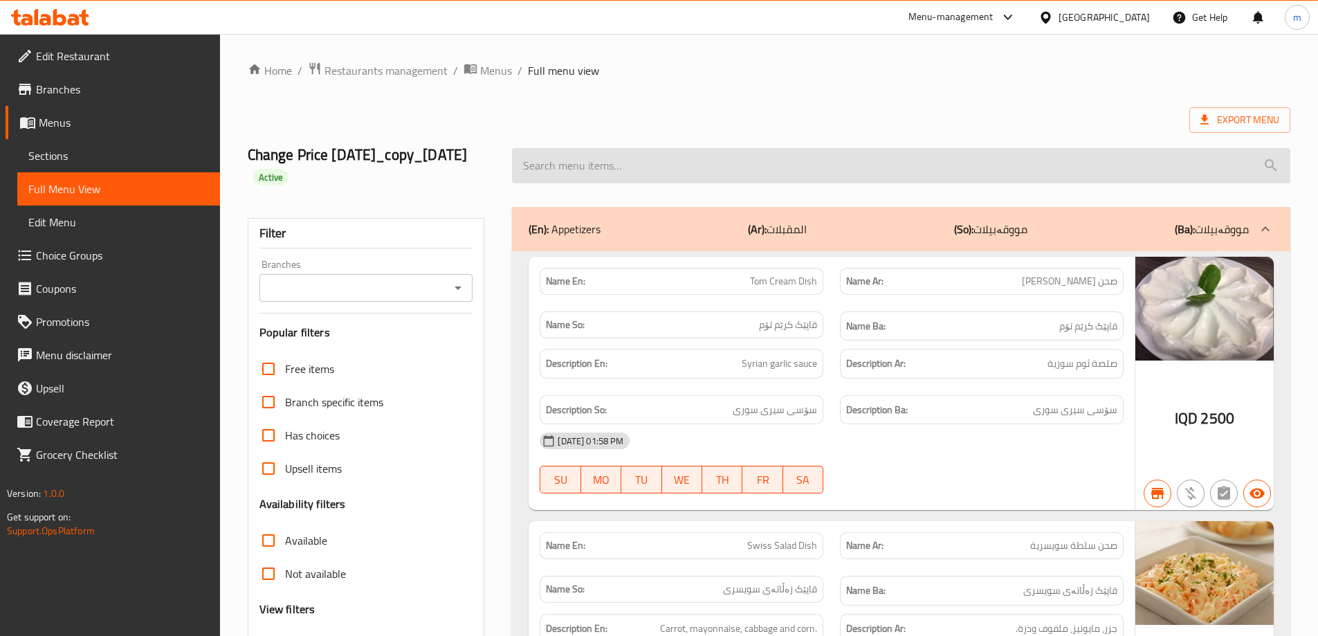
click at [809, 160] on input "search" at bounding box center [901, 165] width 778 height 35
paste input "Chicken Shawarma With French Samoon Sandwich"
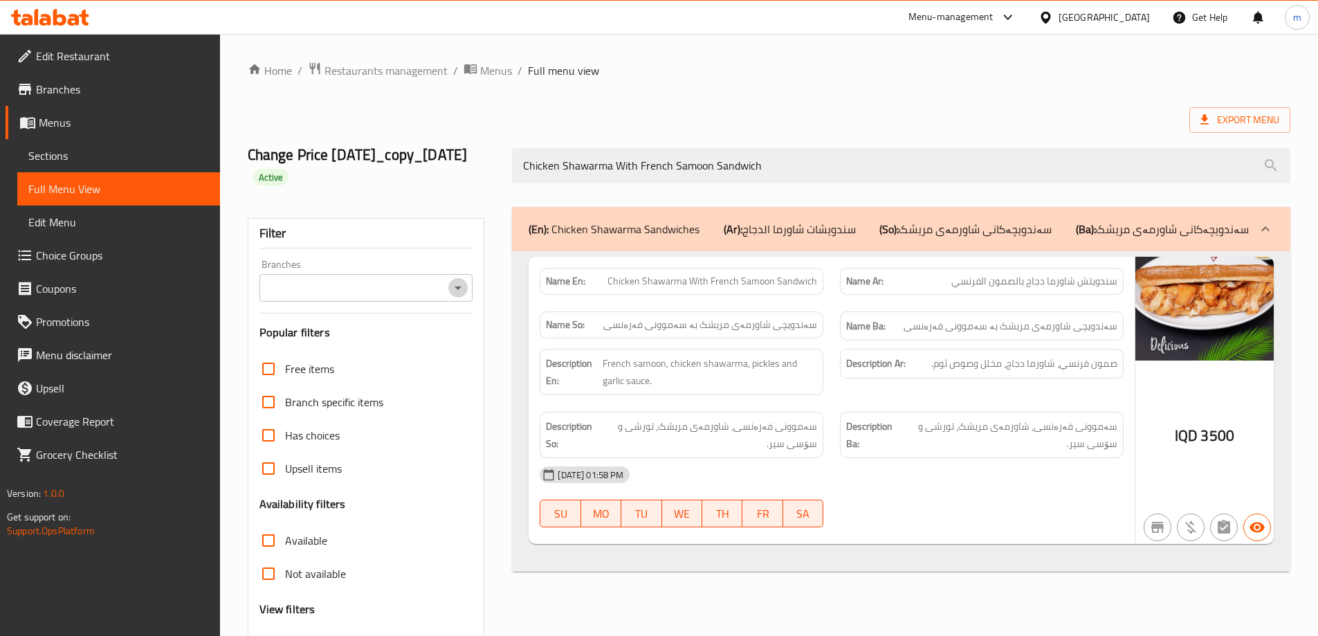
click at [460, 281] on icon "Open" at bounding box center [458, 287] width 17 height 17
type input "Chicken Shawarma With French Samoon Sandwich"
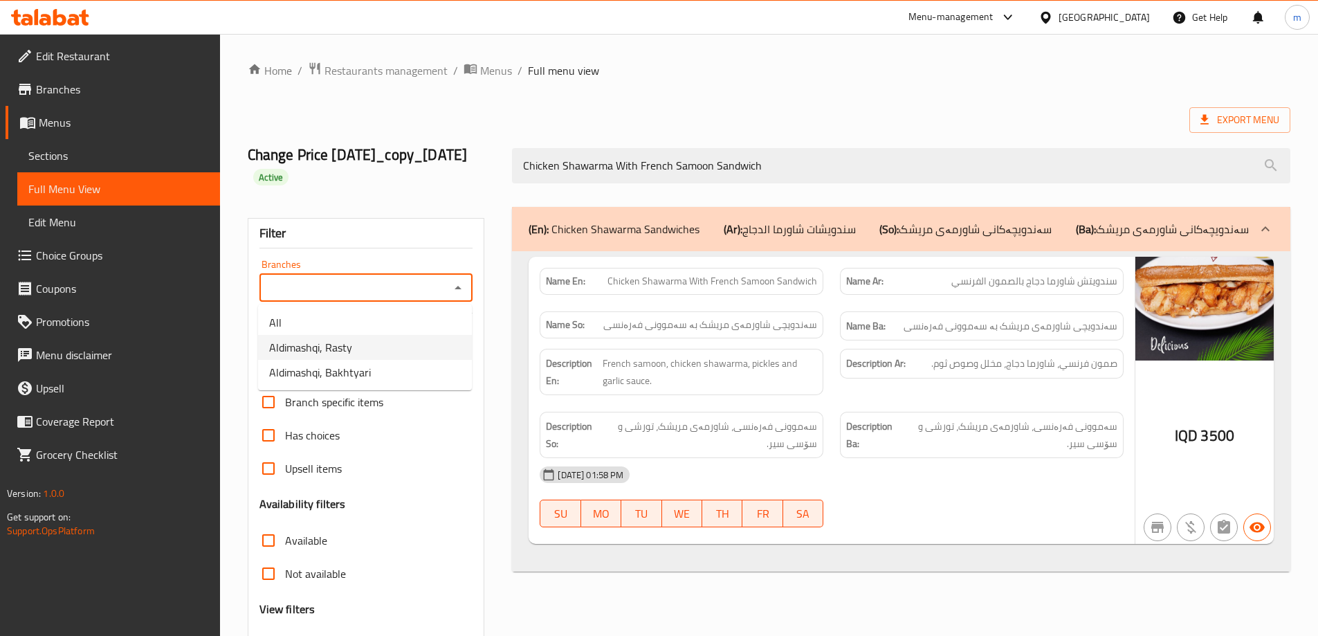
click at [326, 351] on span "Aldimashqi, Rasty" at bounding box center [310, 347] width 83 height 17
type input "Aldimashqi, Rasty"
click at [60, 160] on span "Sections" at bounding box center [118, 155] width 181 height 17
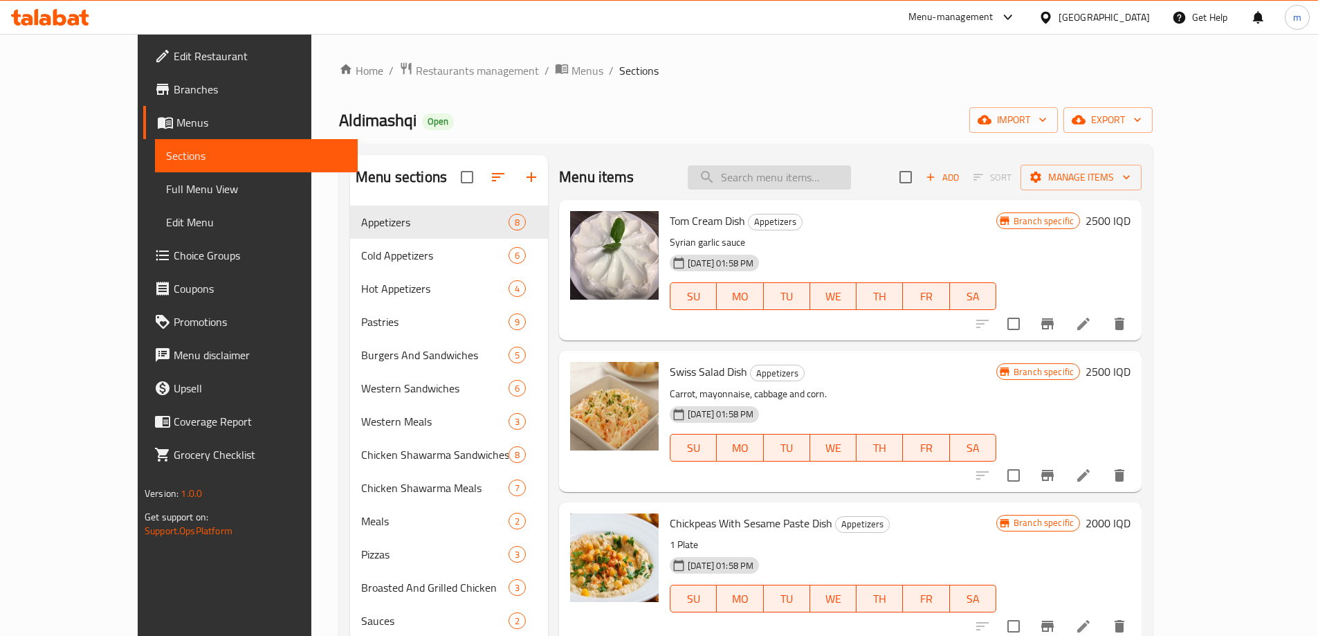
click at [849, 167] on input "search" at bounding box center [769, 177] width 163 height 24
paste input "Chicken Shawarma With French Samoon Sandwich"
type input "Chicken Shawarma With French Samoon Sandwich"
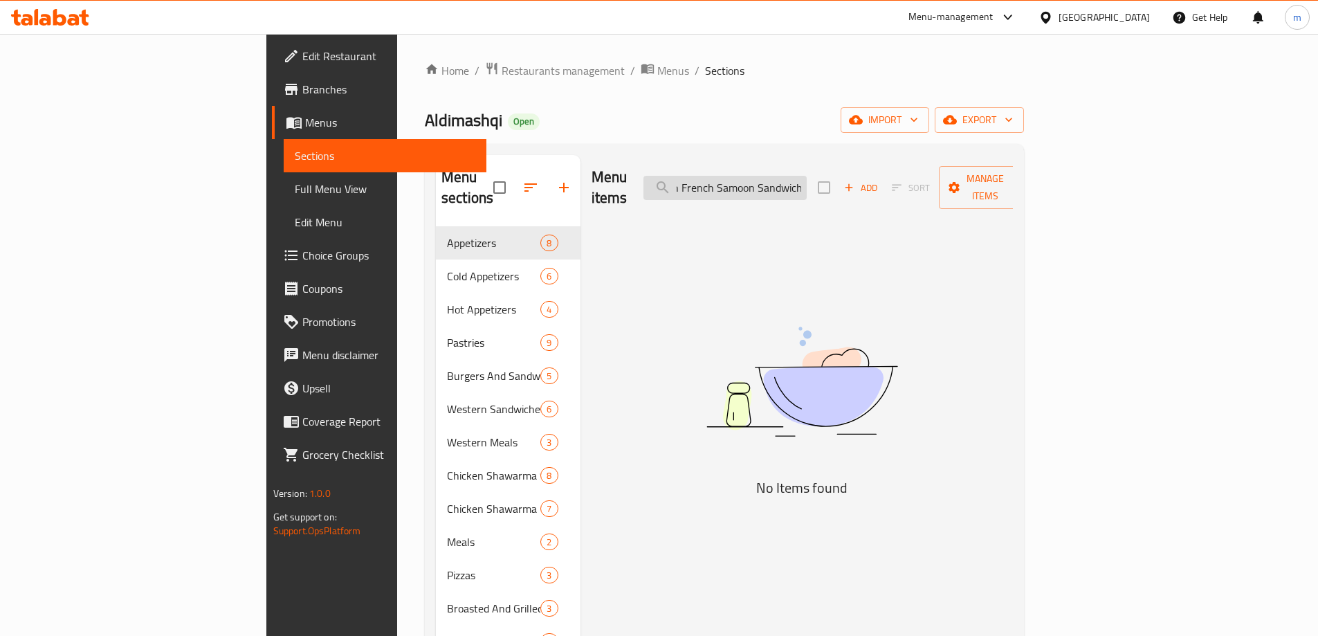
click at [806, 176] on input "Chicken Shawarma With French Samoon Sandwich" at bounding box center [724, 188] width 163 height 24
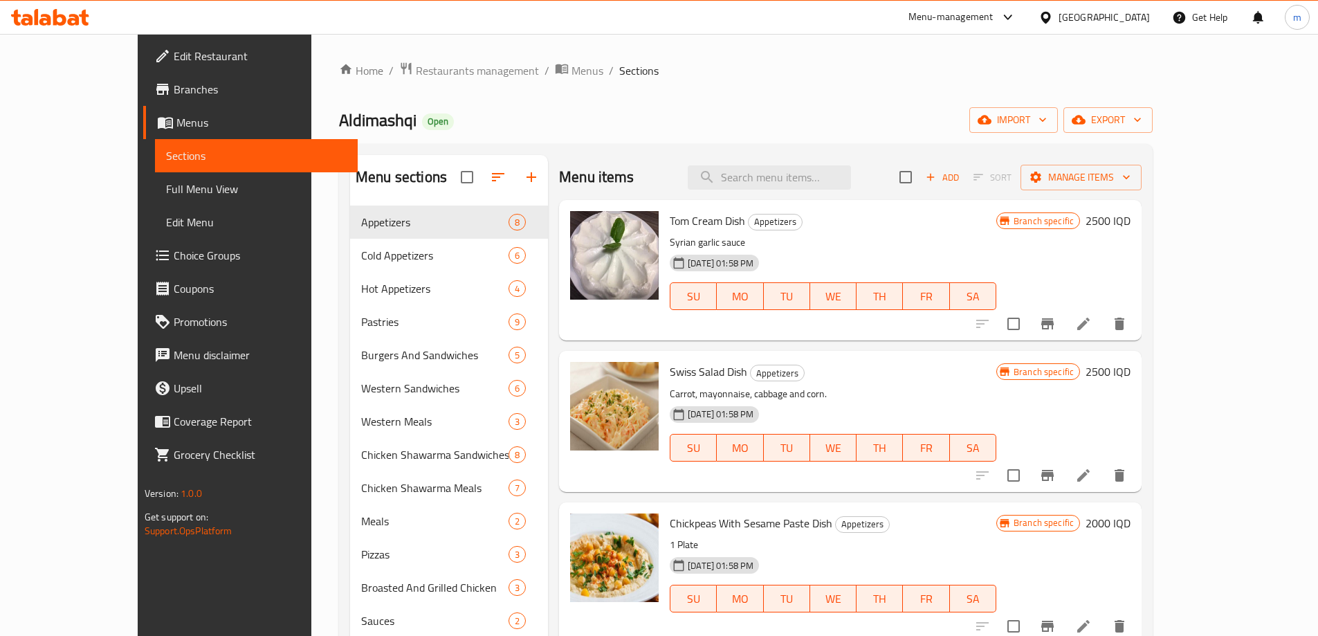
scroll to position [161, 0]
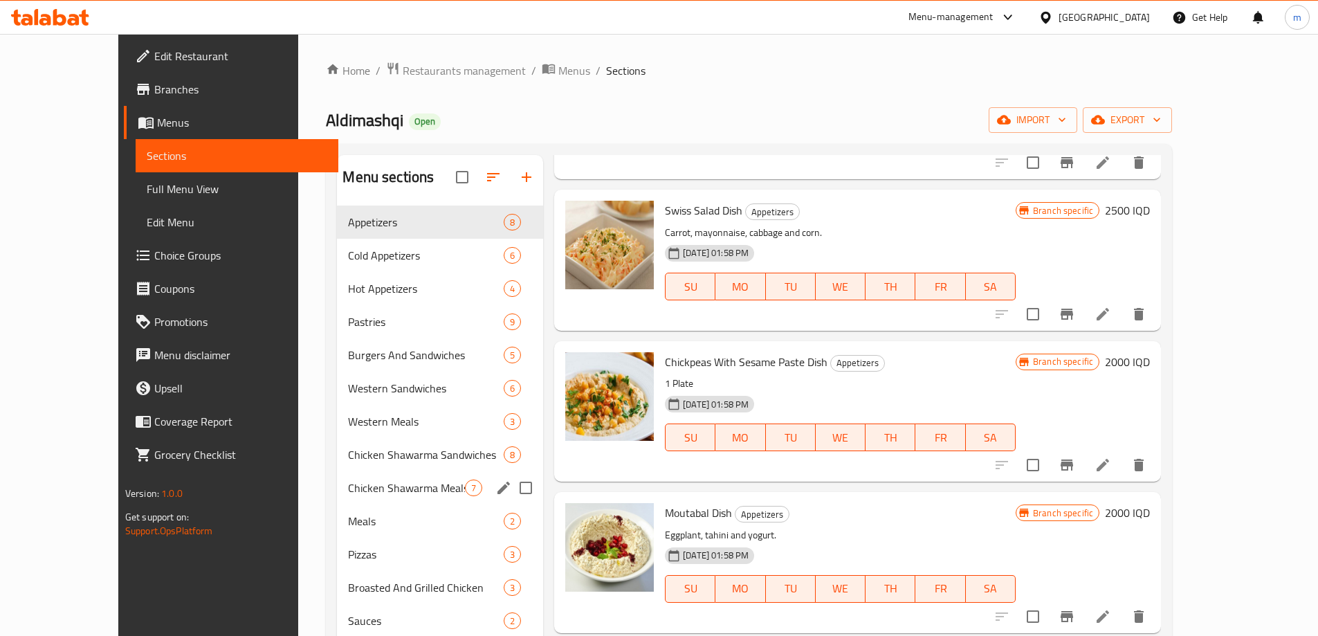
click at [348, 492] on span "Chicken Shawarma Meals" at bounding box center [406, 487] width 117 height 17
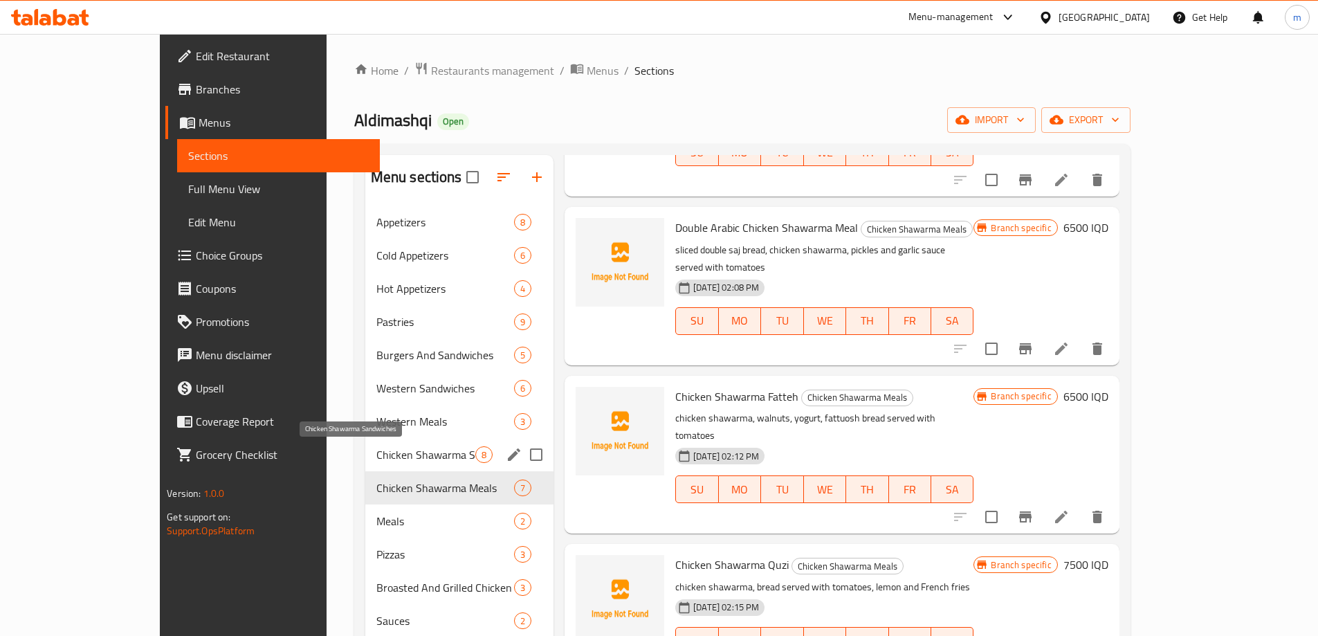
click at [376, 451] on span "Chicken Shawarma Sandwiches" at bounding box center [425, 454] width 99 height 17
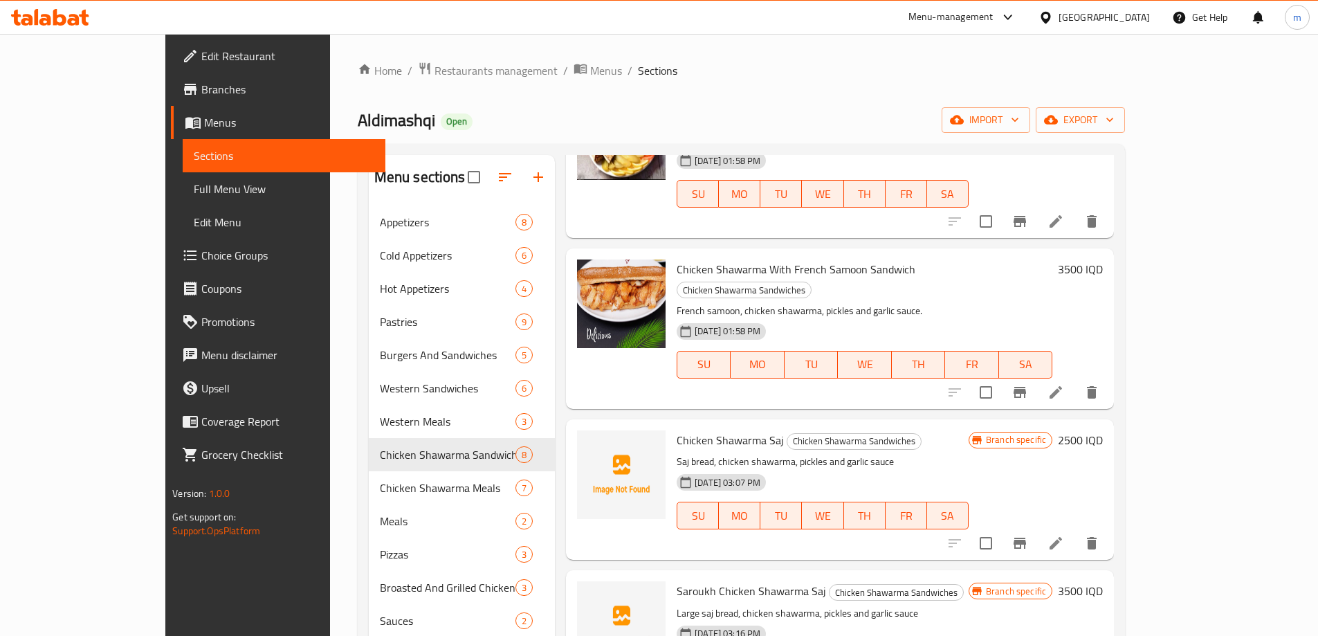
scroll to position [484, 0]
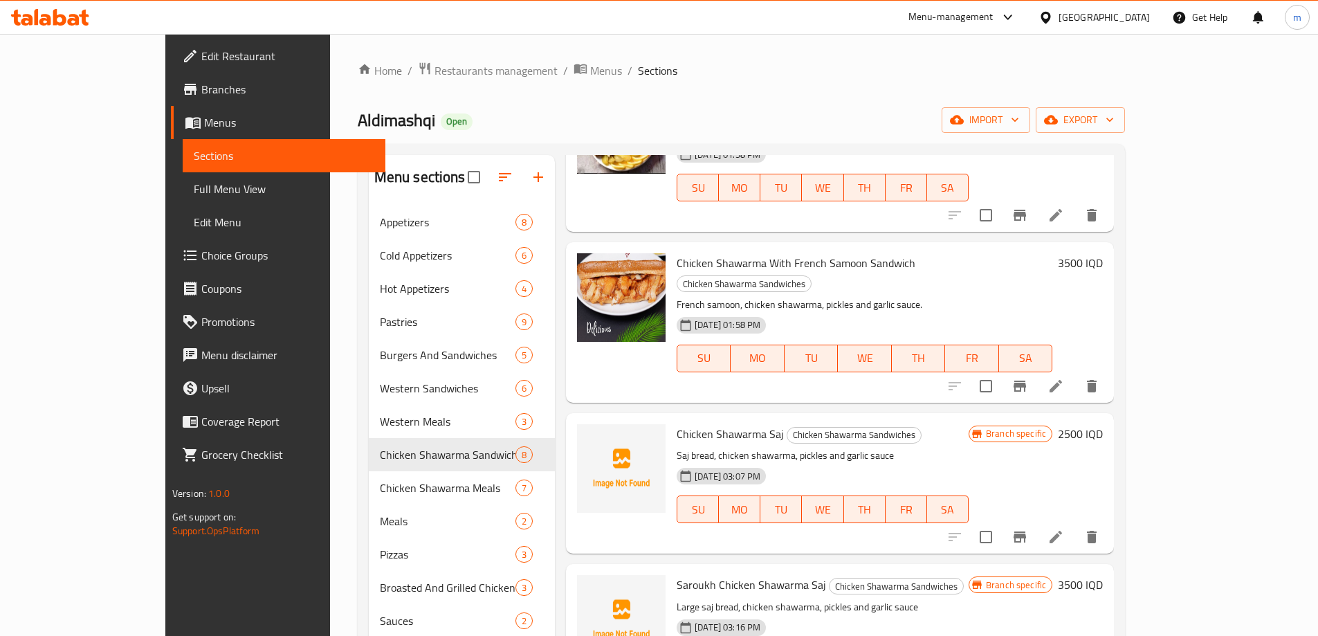
click at [1103, 253] on h6 "3500 IQD" at bounding box center [1080, 262] width 45 height 19
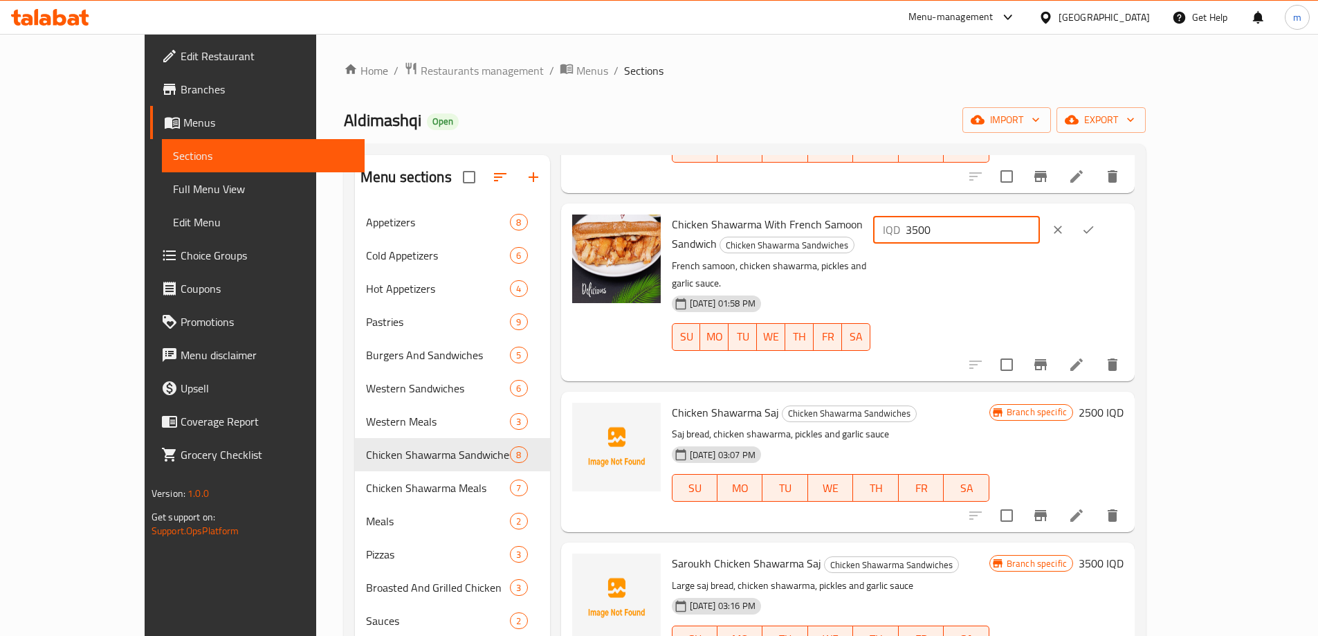
drag, startPoint x: 1127, startPoint y: 199, endPoint x: 990, endPoint y: 167, distance: 140.4
click at [990, 167] on div "Menu items Add Sort Manage items Double Arabic chicken shawarma Chicken Shawarm…" at bounding box center [842, 473] width 584 height 636
type input "2000"
click at [1103, 216] on button "ok" at bounding box center [1088, 231] width 30 height 30
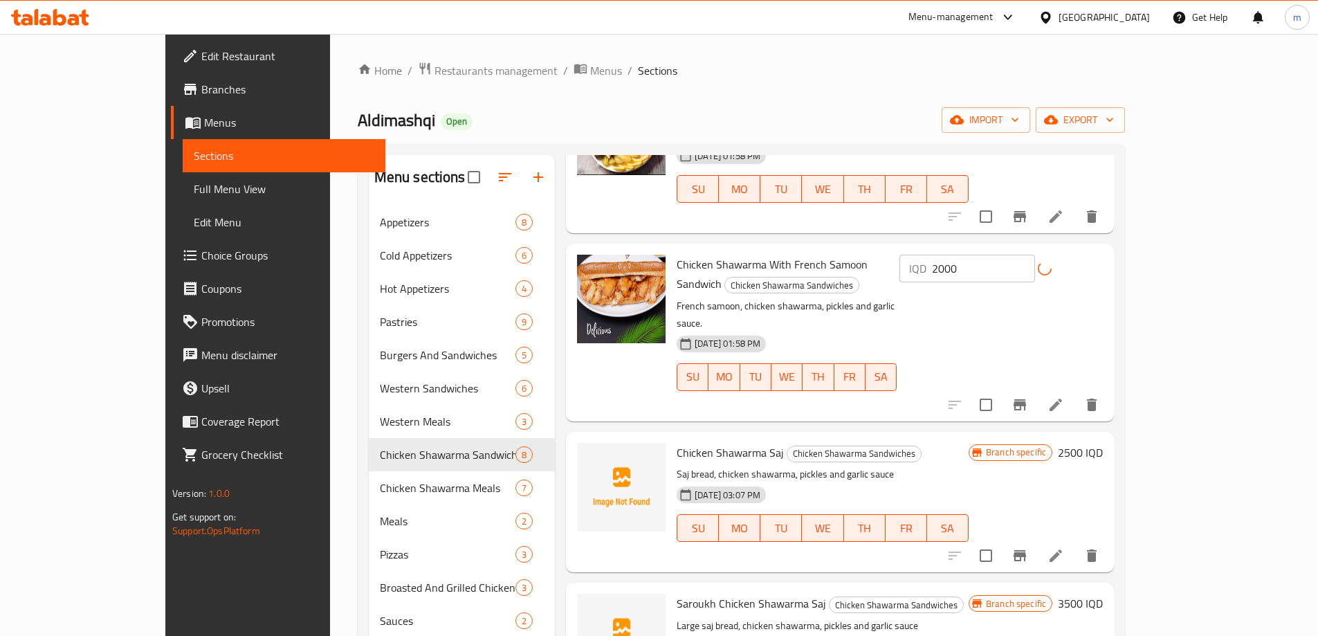
click at [1028, 396] on icon "Branch-specific-item" at bounding box center [1019, 404] width 17 height 17
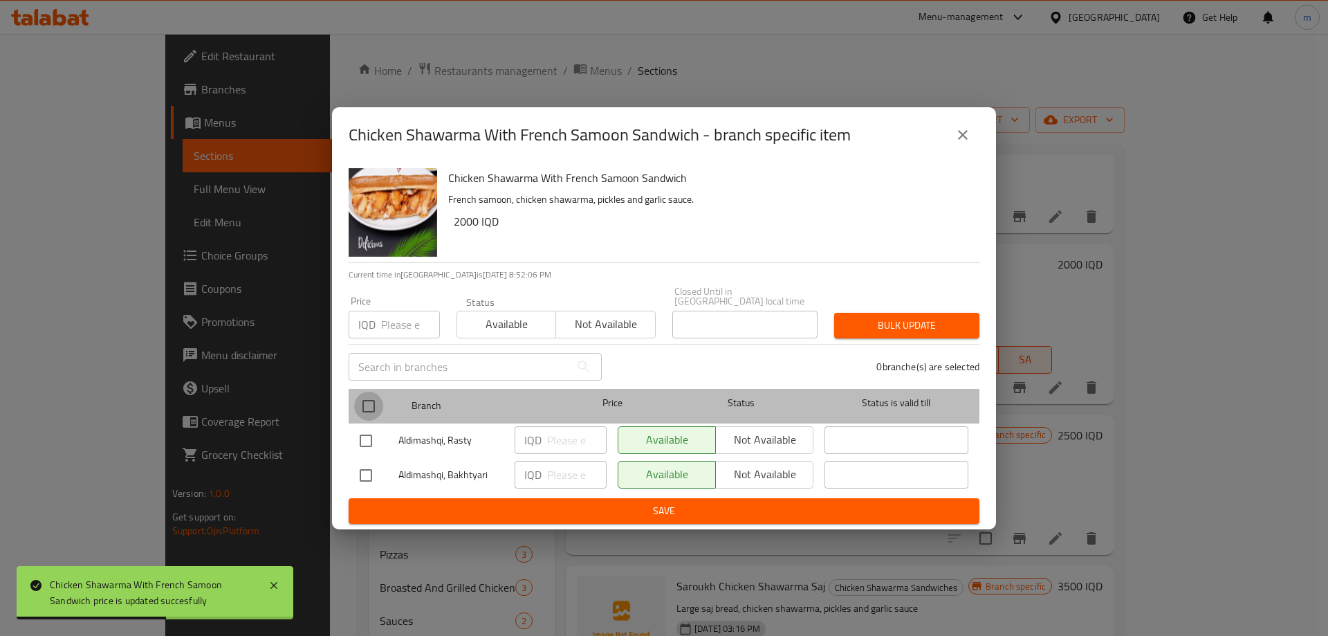
drag, startPoint x: 367, startPoint y: 394, endPoint x: 390, endPoint y: 396, distance: 23.7
click at [367, 394] on input "checkbox" at bounding box center [368, 405] width 29 height 29
checkbox input "true"
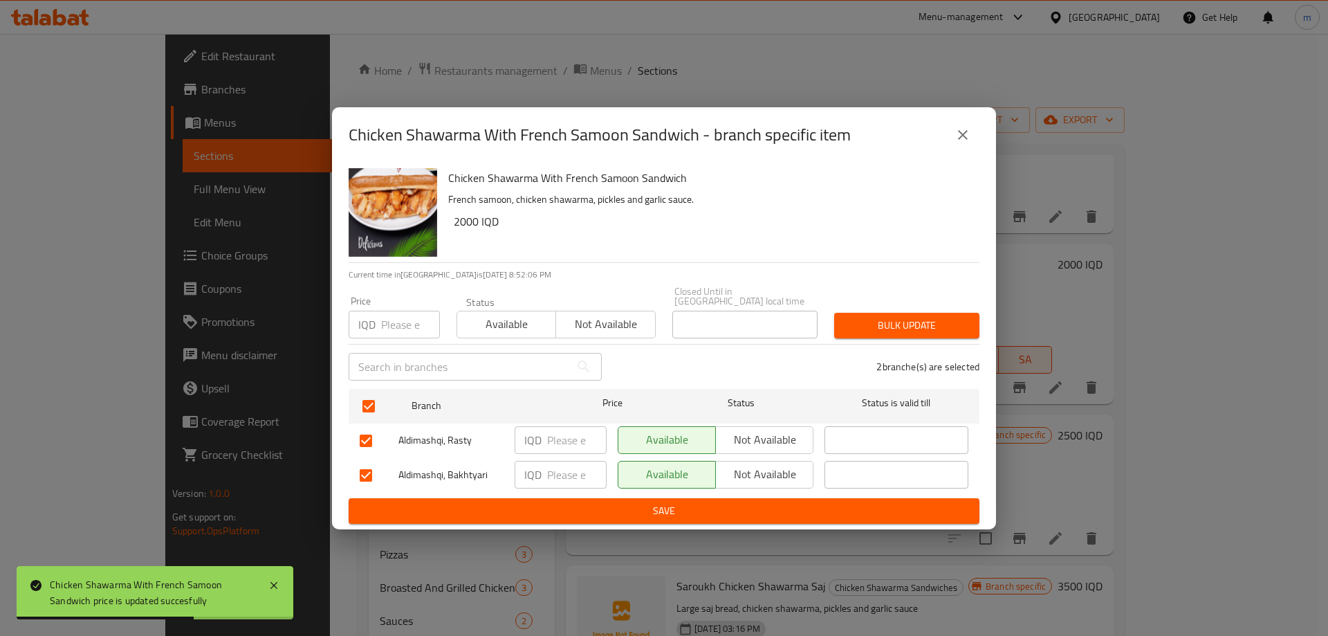
click at [562, 440] on input "number" at bounding box center [576, 440] width 59 height 28
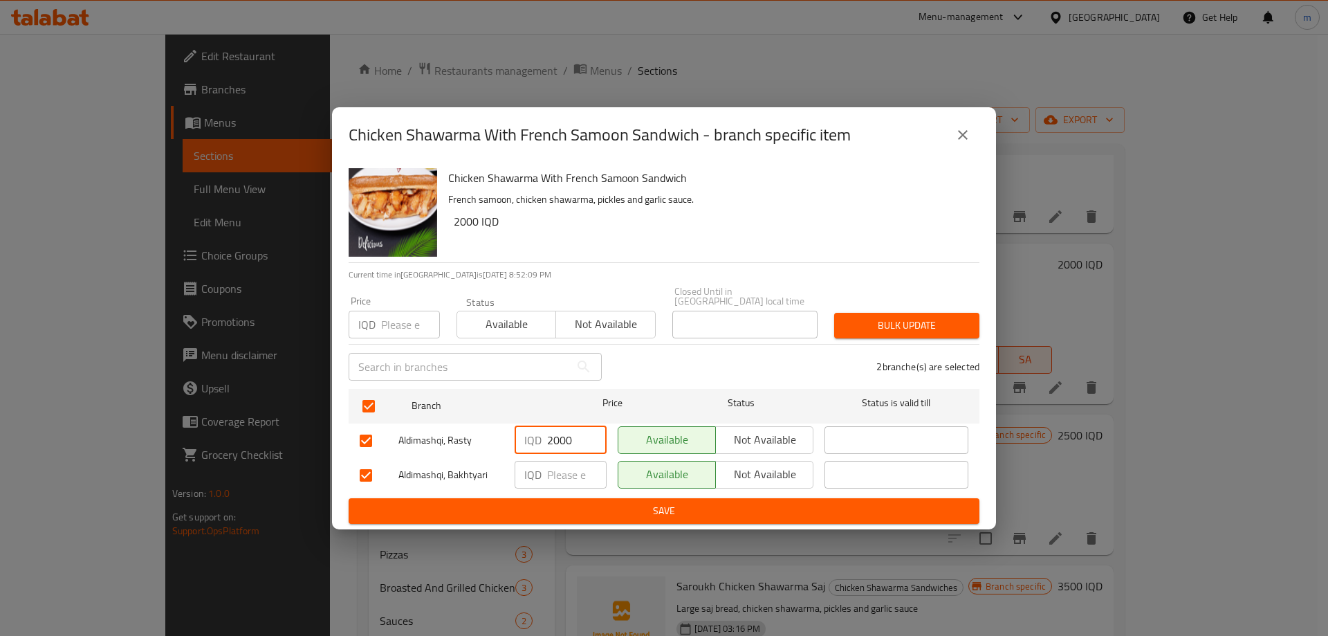
type input "2000"
click at [566, 470] on input "number" at bounding box center [576, 475] width 59 height 28
type input "3500"
click at [559, 504] on span "Save" at bounding box center [664, 510] width 609 height 17
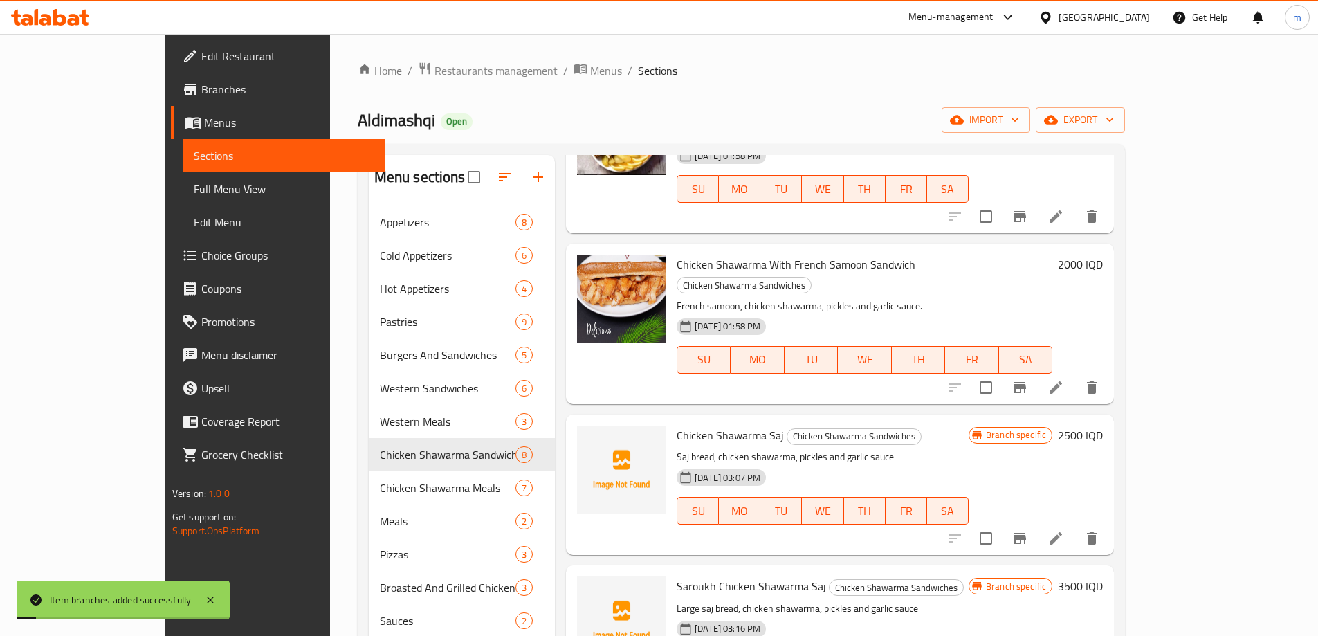
click at [676, 254] on span "Chicken Shawarma With French Samoon Sandwich" at bounding box center [795, 264] width 239 height 21
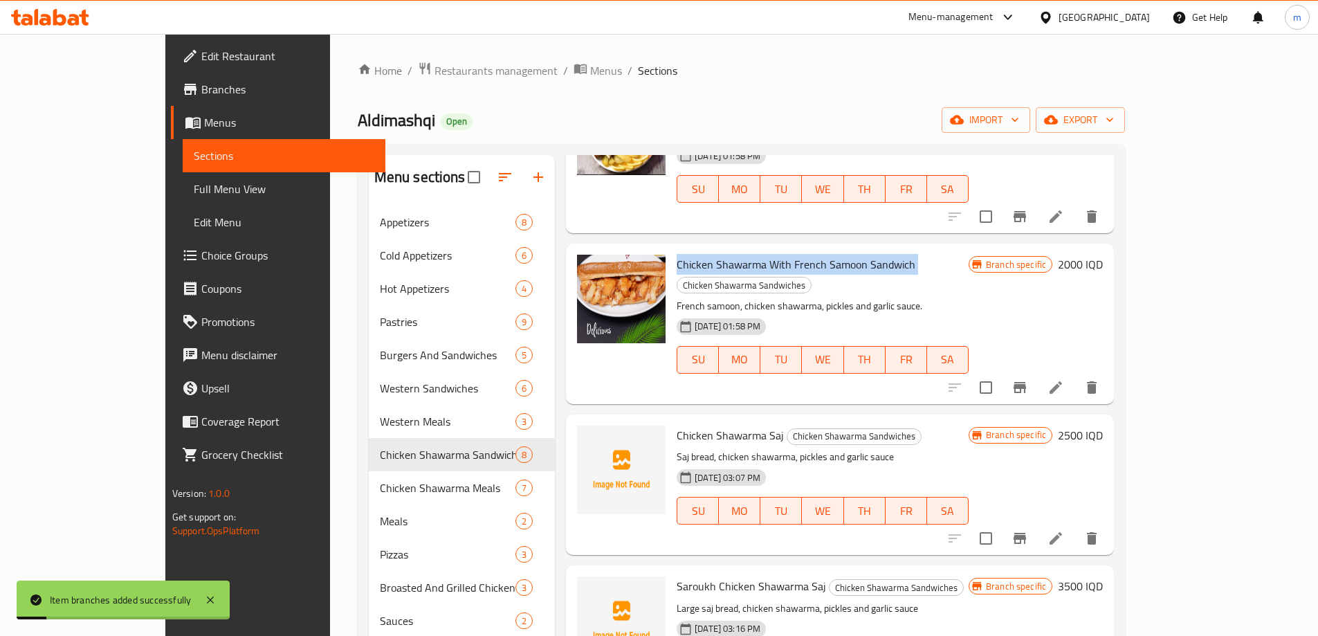
click at [676, 254] on span "Chicken Shawarma With French Samoon Sandwich" at bounding box center [795, 264] width 239 height 21
copy h6 "Chicken Shawarma With French Samoon Sandwich"
click at [183, 201] on link "Full Menu View" at bounding box center [284, 188] width 203 height 33
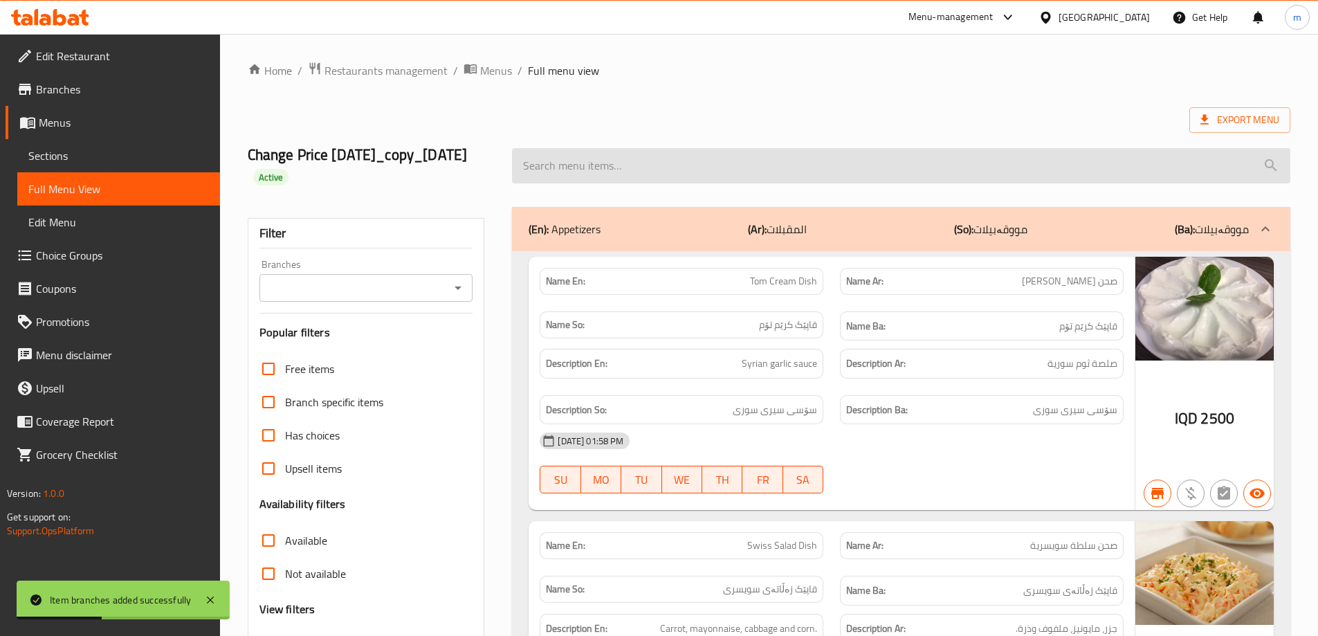
click at [750, 154] on input "search" at bounding box center [901, 165] width 778 height 35
paste input "Chicken Shawarma With French Samoon Sandwich"
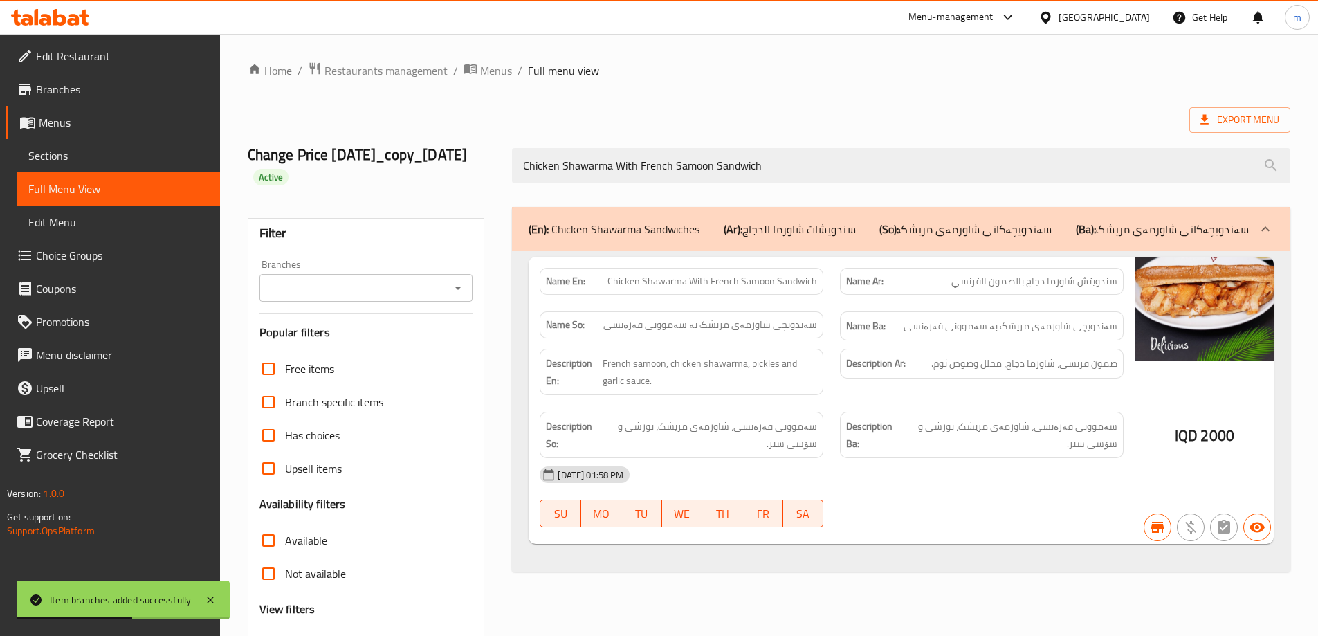
click at [459, 288] on icon "Open" at bounding box center [457, 287] width 7 height 3
type input "Chicken Shawarma With French Samoon Sandwich"
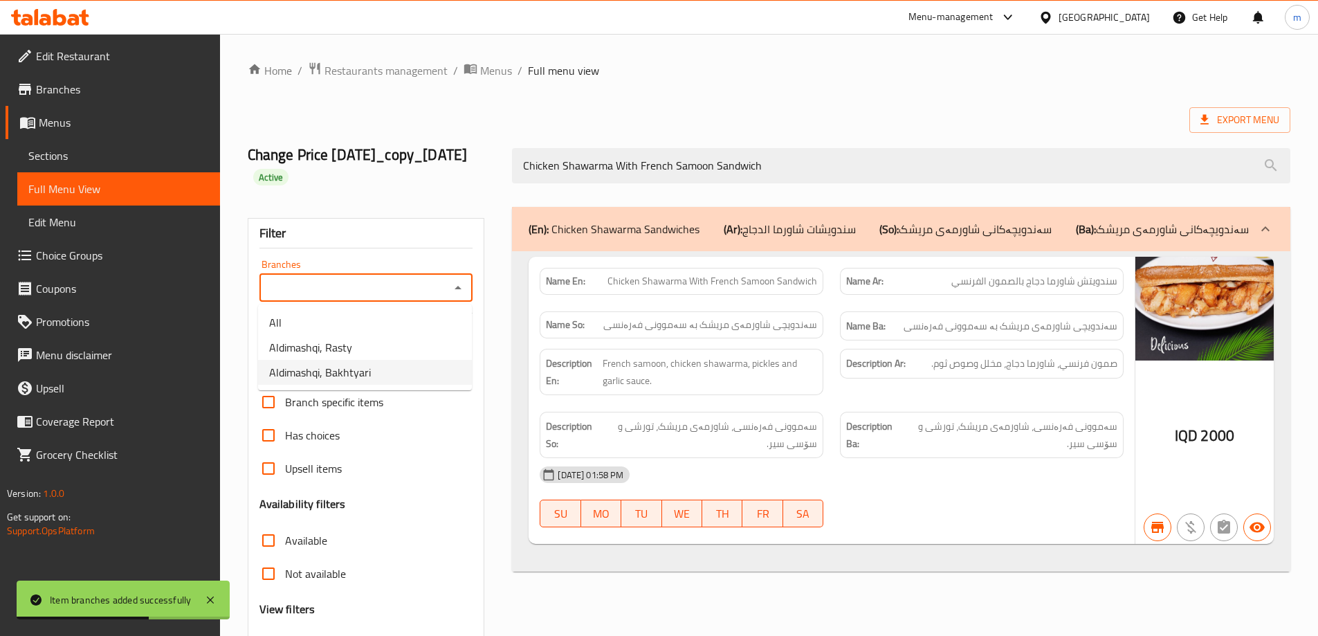
click at [380, 373] on li "Aldimashqi, Bakhtyari" at bounding box center [365, 372] width 214 height 25
type input "Aldimashqi, Bakhtyari"
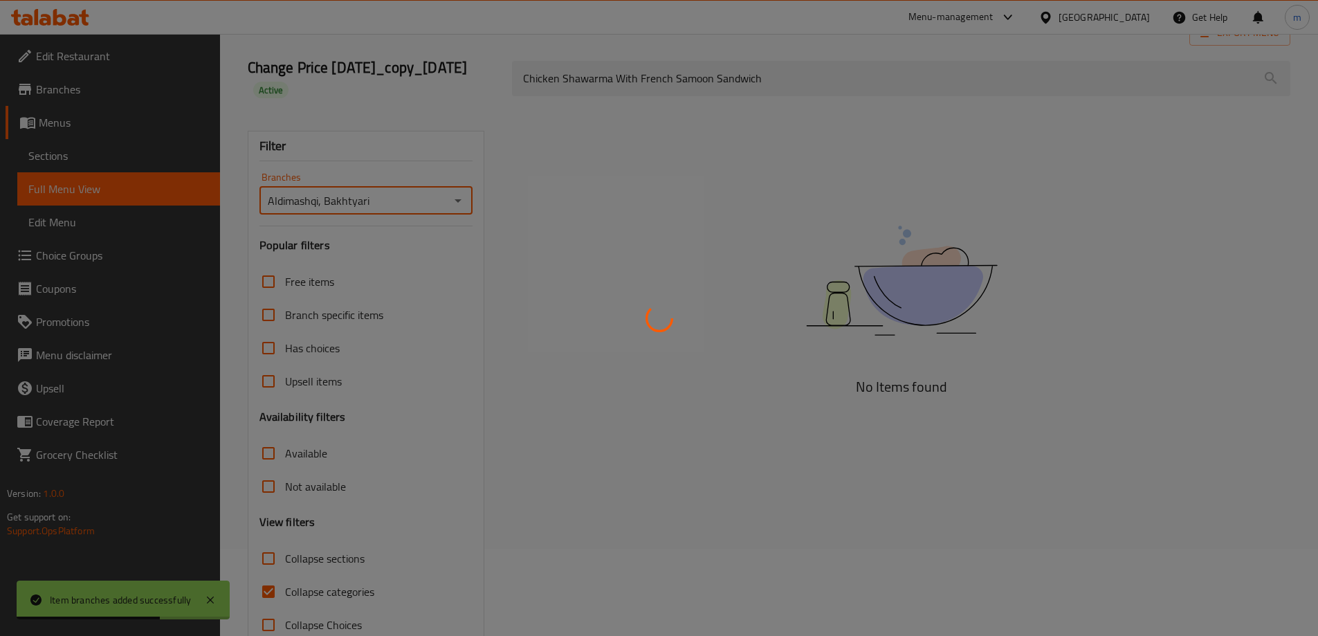
scroll to position [121, 0]
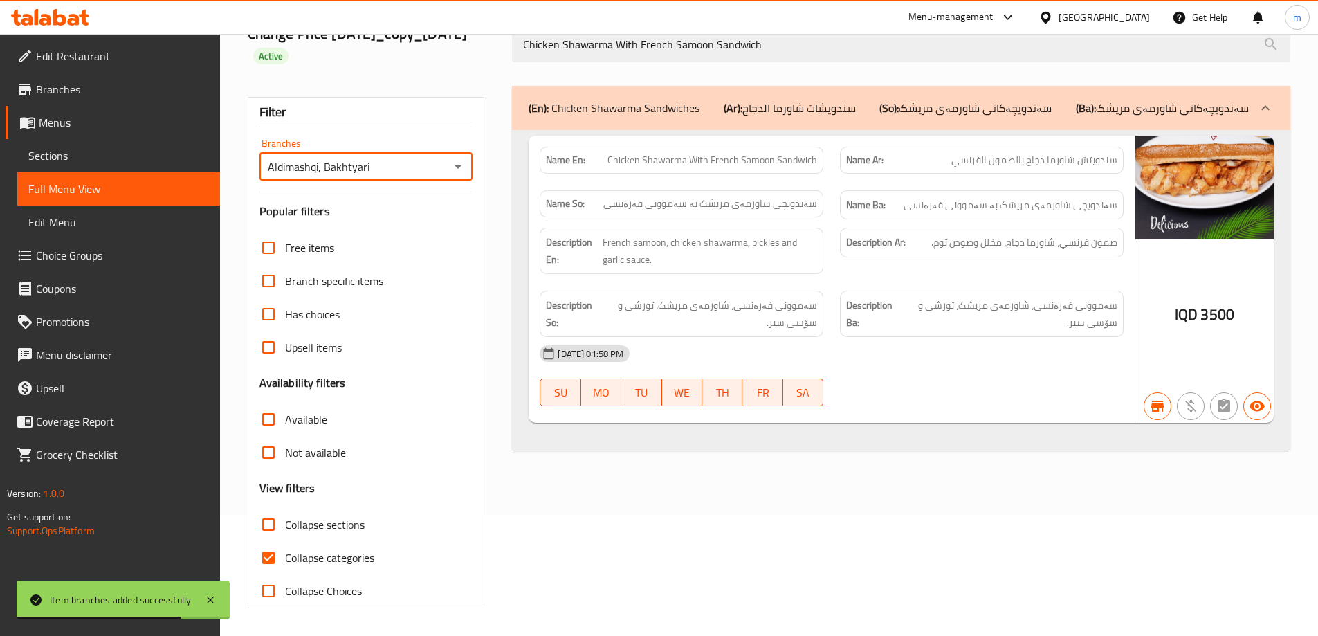
click at [266, 562] on input "Collapse categories" at bounding box center [268, 557] width 33 height 33
checkbox input "false"
click at [277, 527] on input "Collapse sections" at bounding box center [268, 524] width 33 height 33
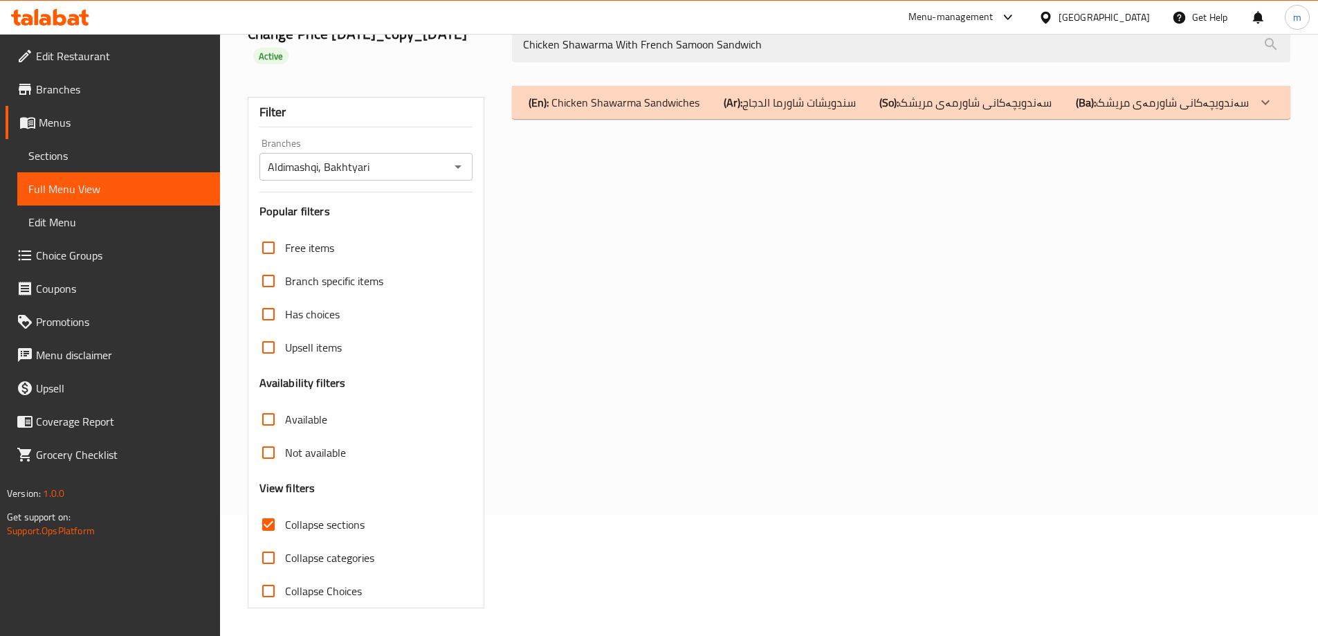
click at [340, 525] on span "Collapse sections" at bounding box center [325, 524] width 80 height 17
click at [285, 525] on input "Collapse sections" at bounding box center [268, 524] width 33 height 33
checkbox input "false"
